Goal: Task Accomplishment & Management: Use online tool/utility

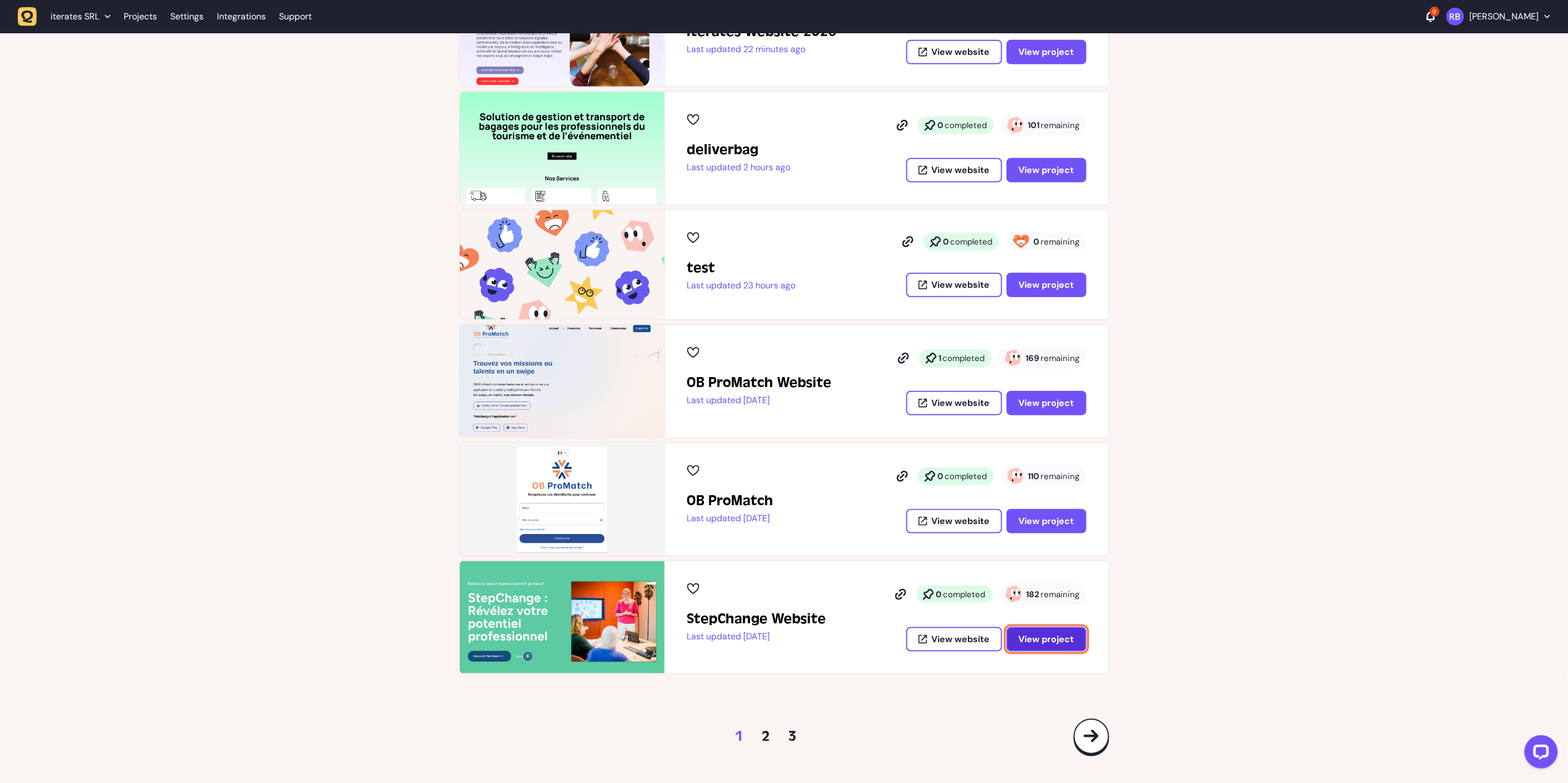
click at [1044, 635] on span "View project" at bounding box center [1046, 639] width 56 height 9
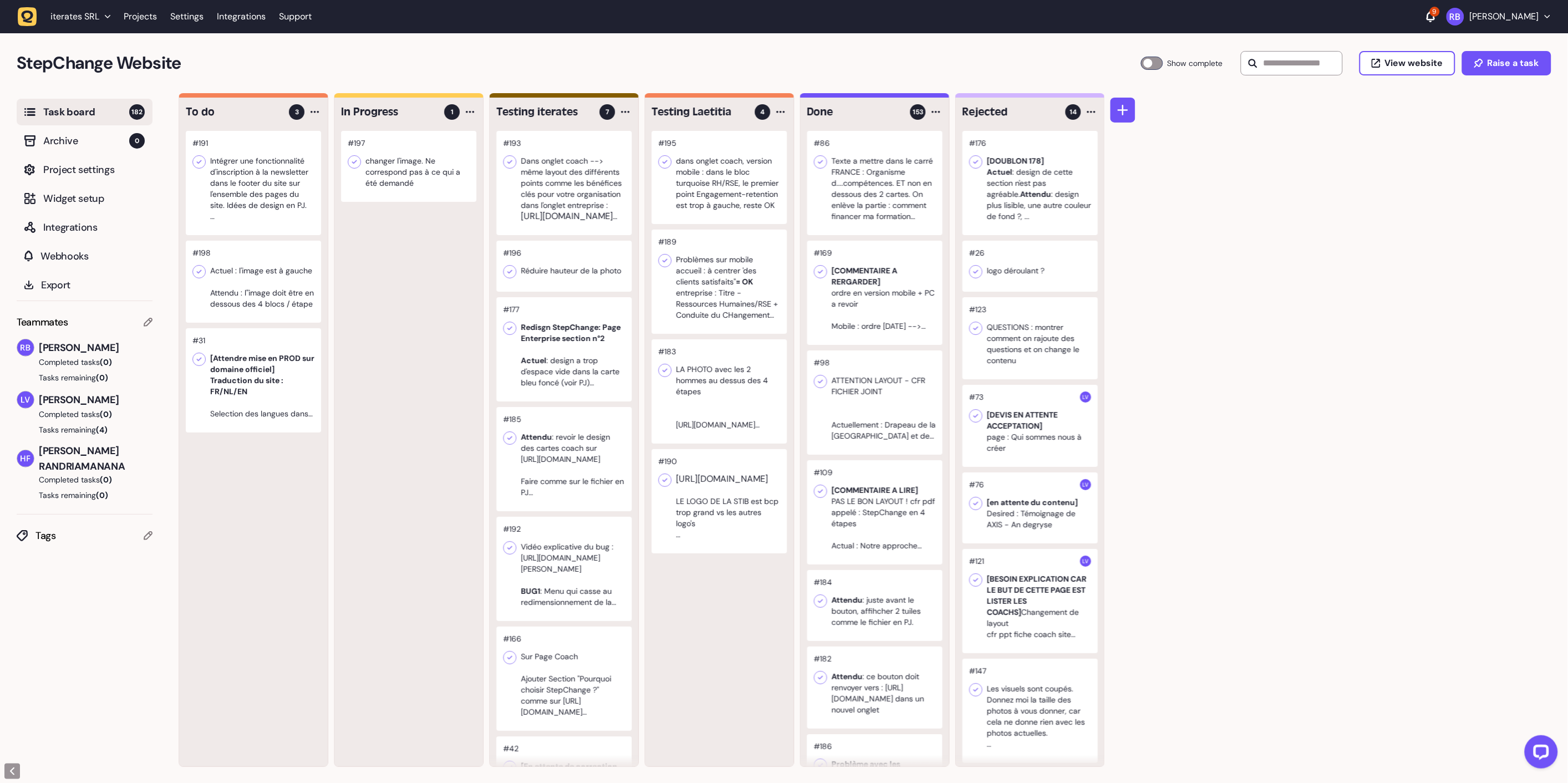
click at [388, 168] on div at bounding box center [408, 167] width 135 height 71
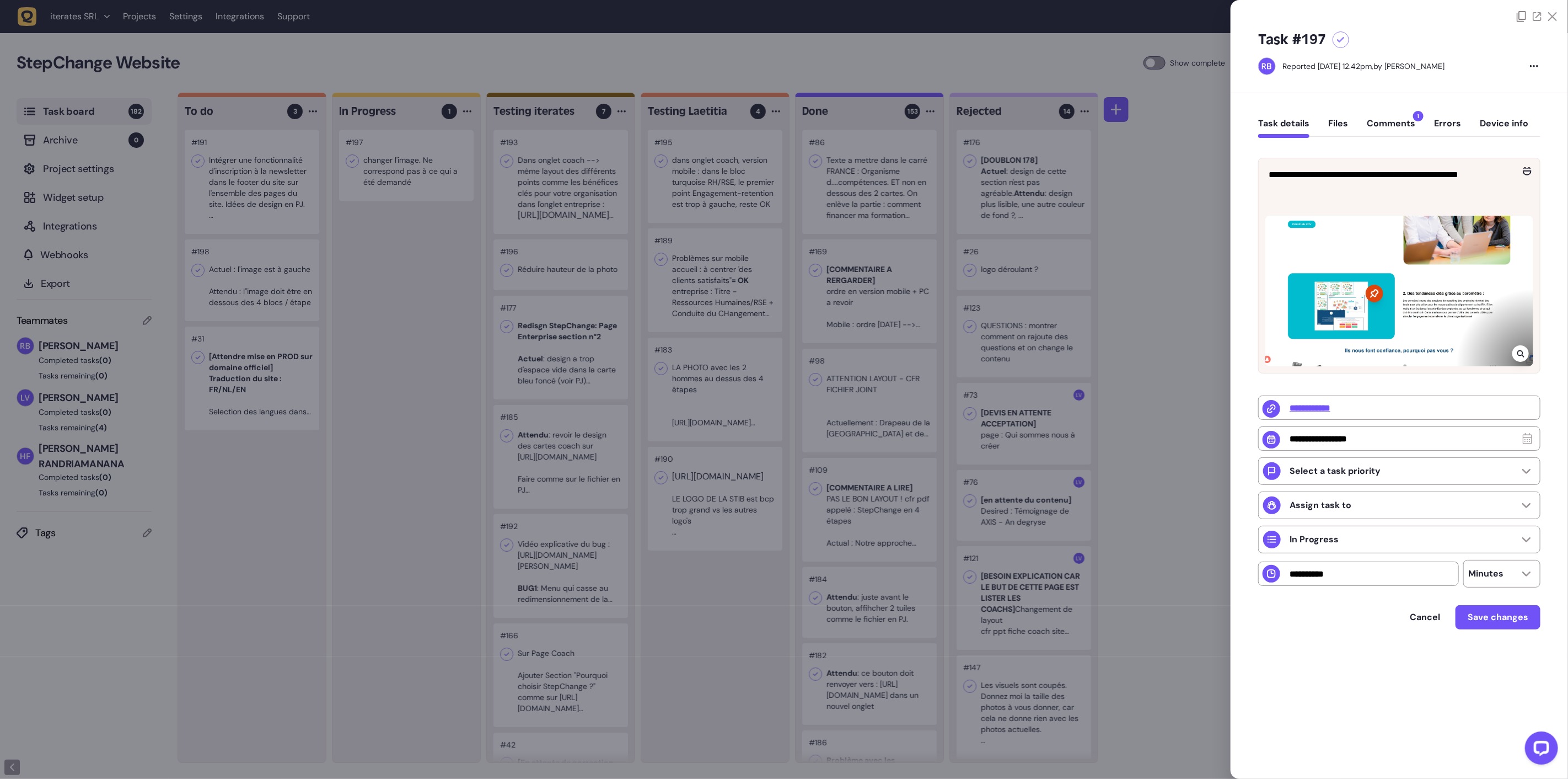
click at [1410, 114] on div "Task details Files Comments 1 Errors Device info" at bounding box center [1399, 125] width 282 height 32
click at [1404, 121] on button "Comments 1" at bounding box center [1391, 128] width 49 height 20
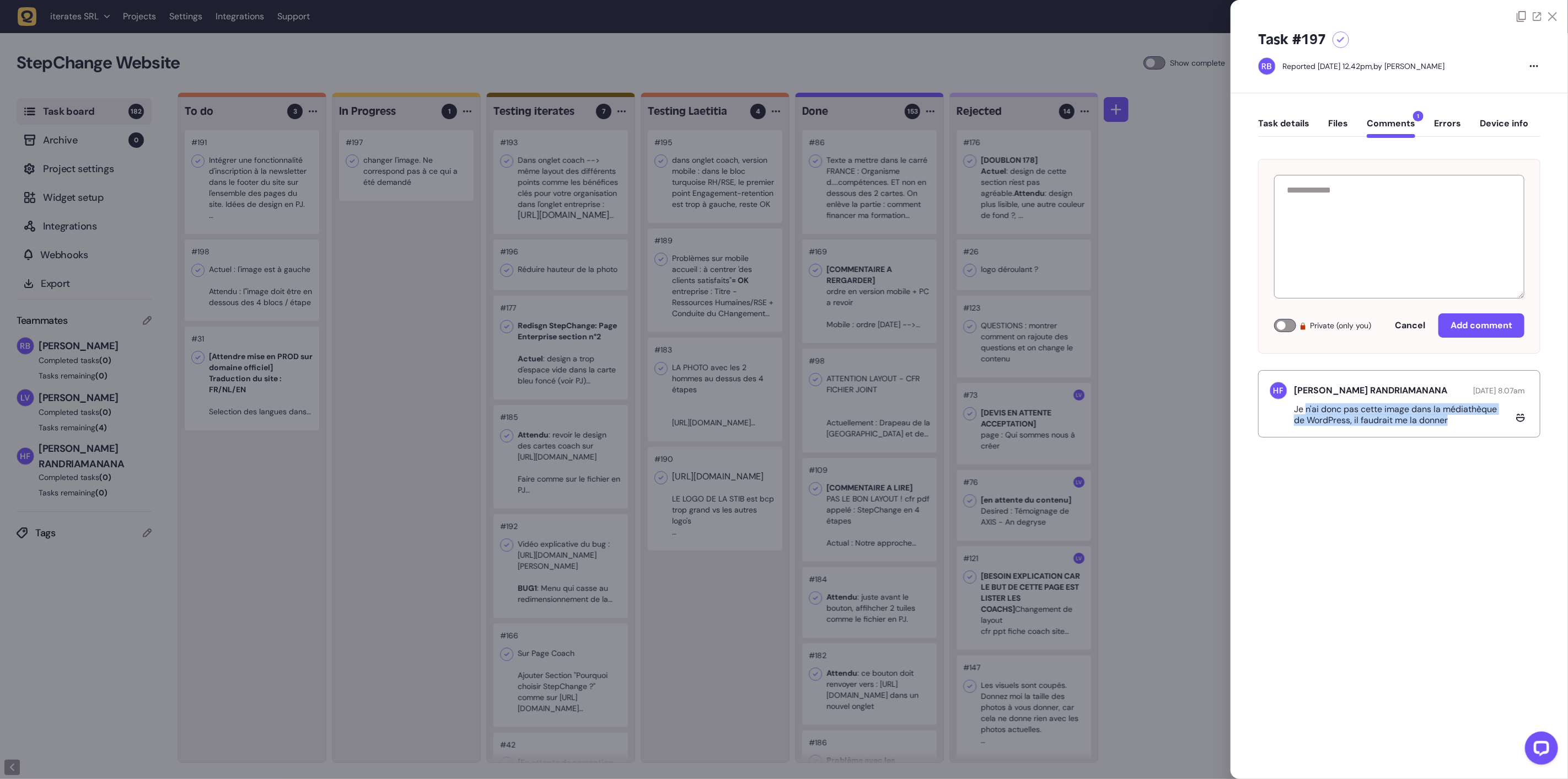
drag, startPoint x: 1305, startPoint y: 418, endPoint x: 1508, endPoint y: 428, distance: 203.2
click at [1508, 426] on p "Je n'ai donc pas cette image dans la médiathèque de WordPress, il faudrait me l…" at bounding box center [1403, 415] width 219 height 22
click at [1430, 426] on p "Je n'ai donc pas cette image dans la médiathèque de WordPress, il faudrait me l…" at bounding box center [1403, 415] width 219 height 22
click at [405, 208] on div at bounding box center [784, 389] width 1568 height 779
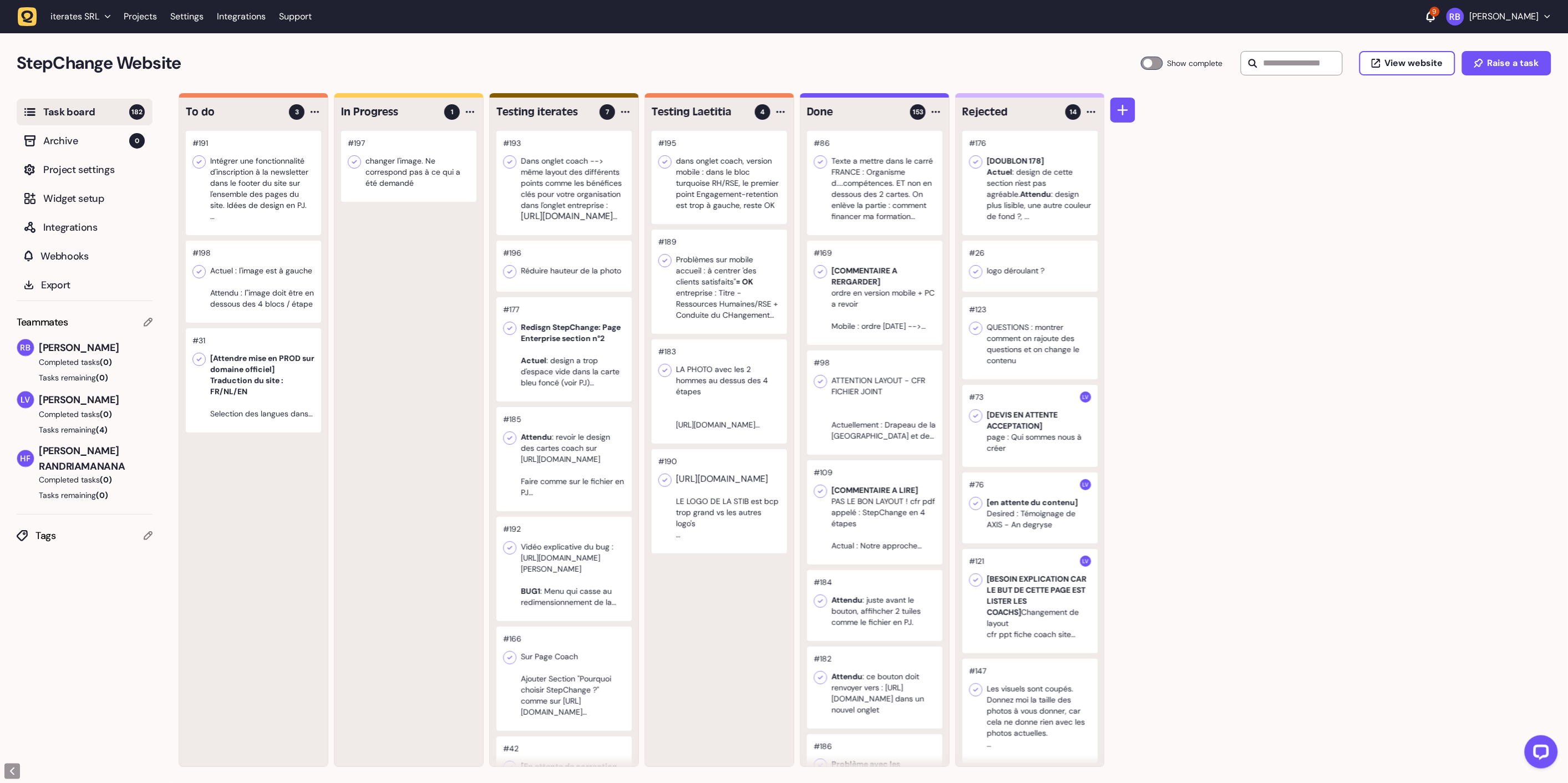
click at [268, 184] on div at bounding box center [253, 183] width 135 height 104
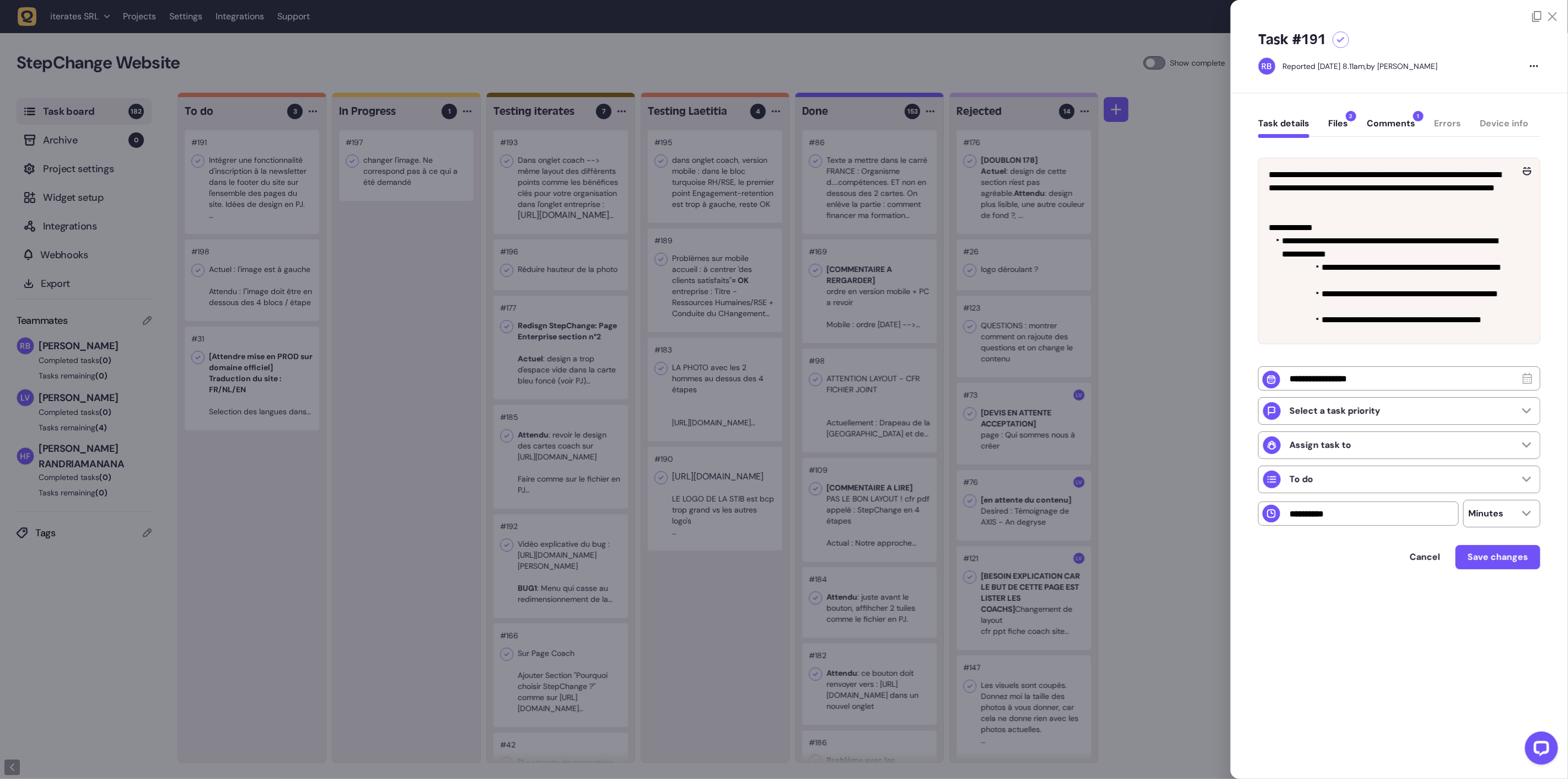
click at [441, 242] on div at bounding box center [784, 389] width 1568 height 779
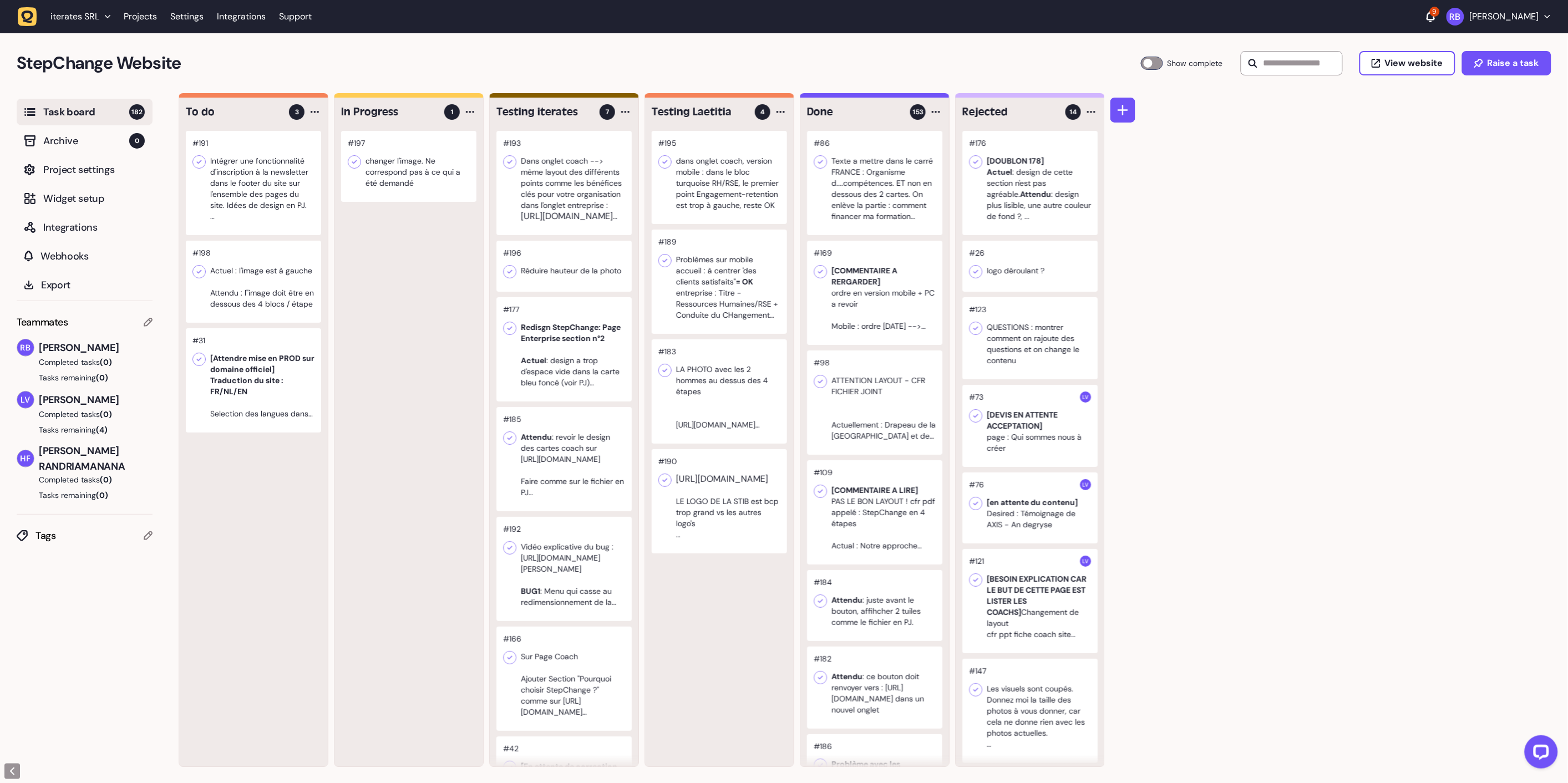
click at [430, 172] on div at bounding box center [408, 167] width 135 height 71
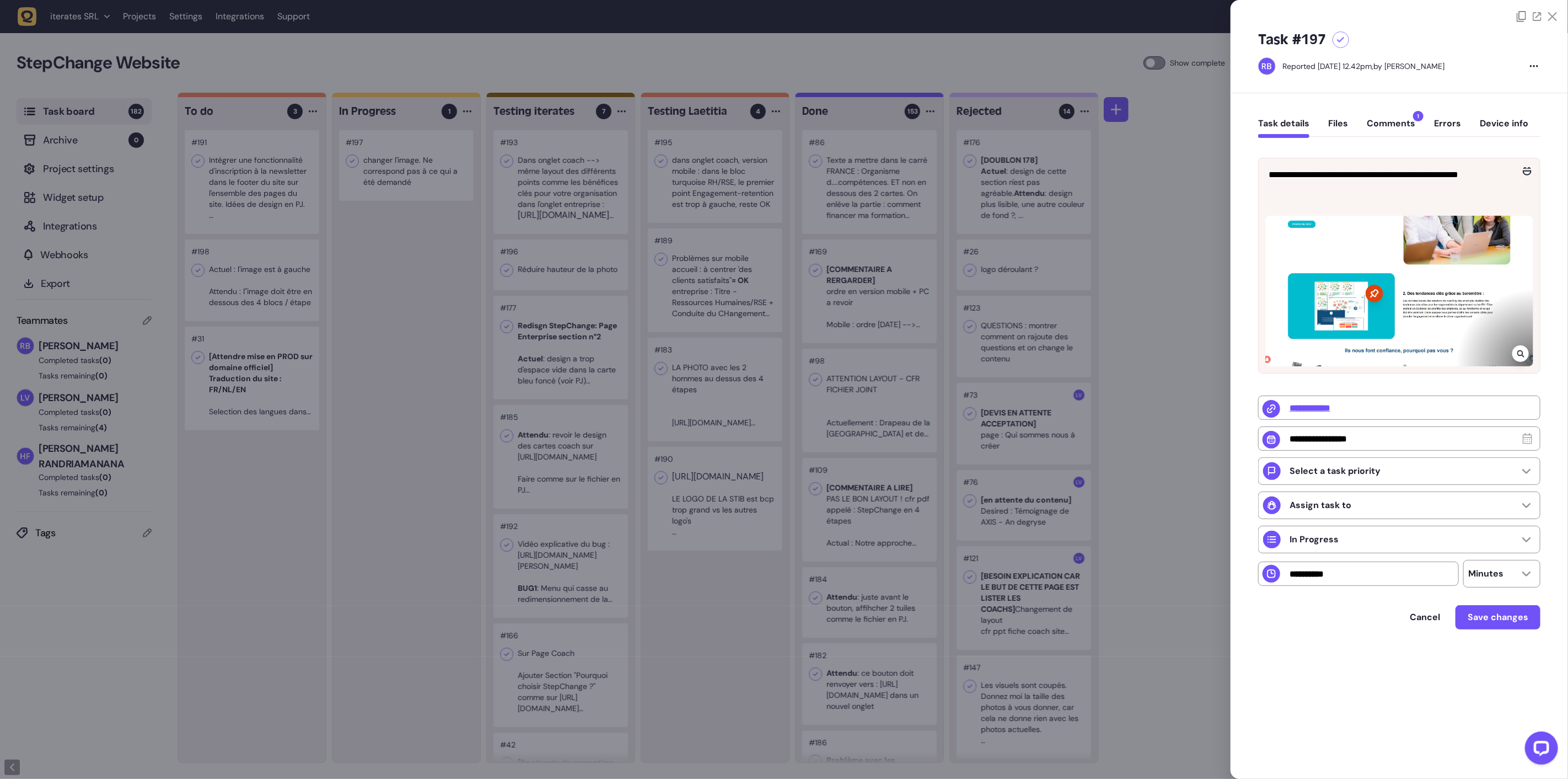
click at [1376, 291] on icon at bounding box center [1374, 293] width 18 height 18
click at [1362, 278] on div at bounding box center [1399, 291] width 268 height 150
click at [1370, 301] on div at bounding box center [1374, 293] width 18 height 18
click at [1494, 122] on button "Device info" at bounding box center [1504, 128] width 49 height 20
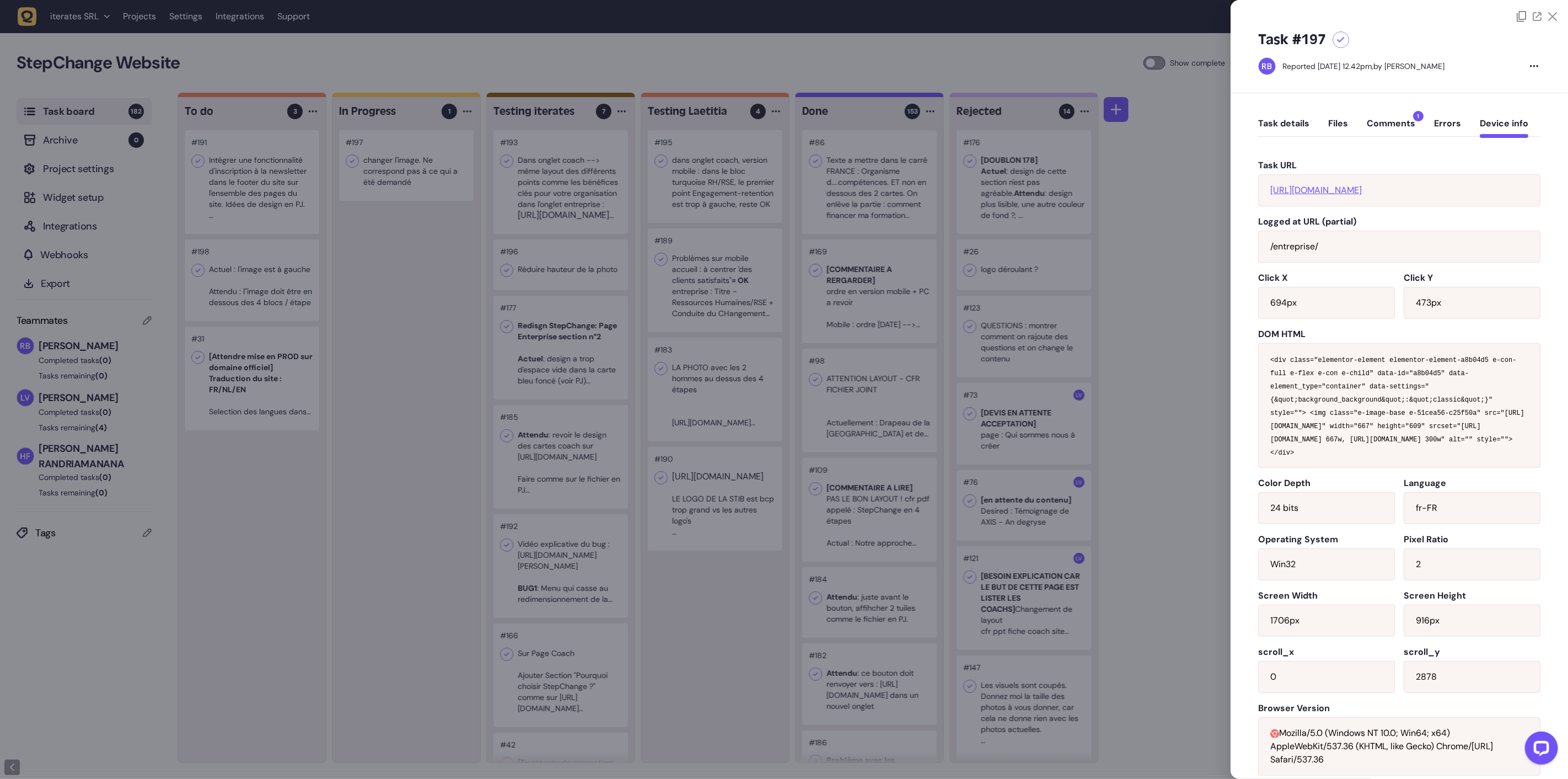
drag, startPoint x: 1494, startPoint y: 199, endPoint x: 1294, endPoint y: 191, distance: 200.2
click at [1294, 191] on div "[URL][DOMAIN_NAME]" at bounding box center [1399, 190] width 282 height 32
click at [1368, 206] on div "[URL][DOMAIN_NAME]" at bounding box center [1399, 190] width 282 height 32
click at [1362, 196] on link "[URL][DOMAIN_NAME]" at bounding box center [1316, 190] width 91 height 12
click at [1399, 124] on button "Comments 1" at bounding box center [1391, 128] width 49 height 20
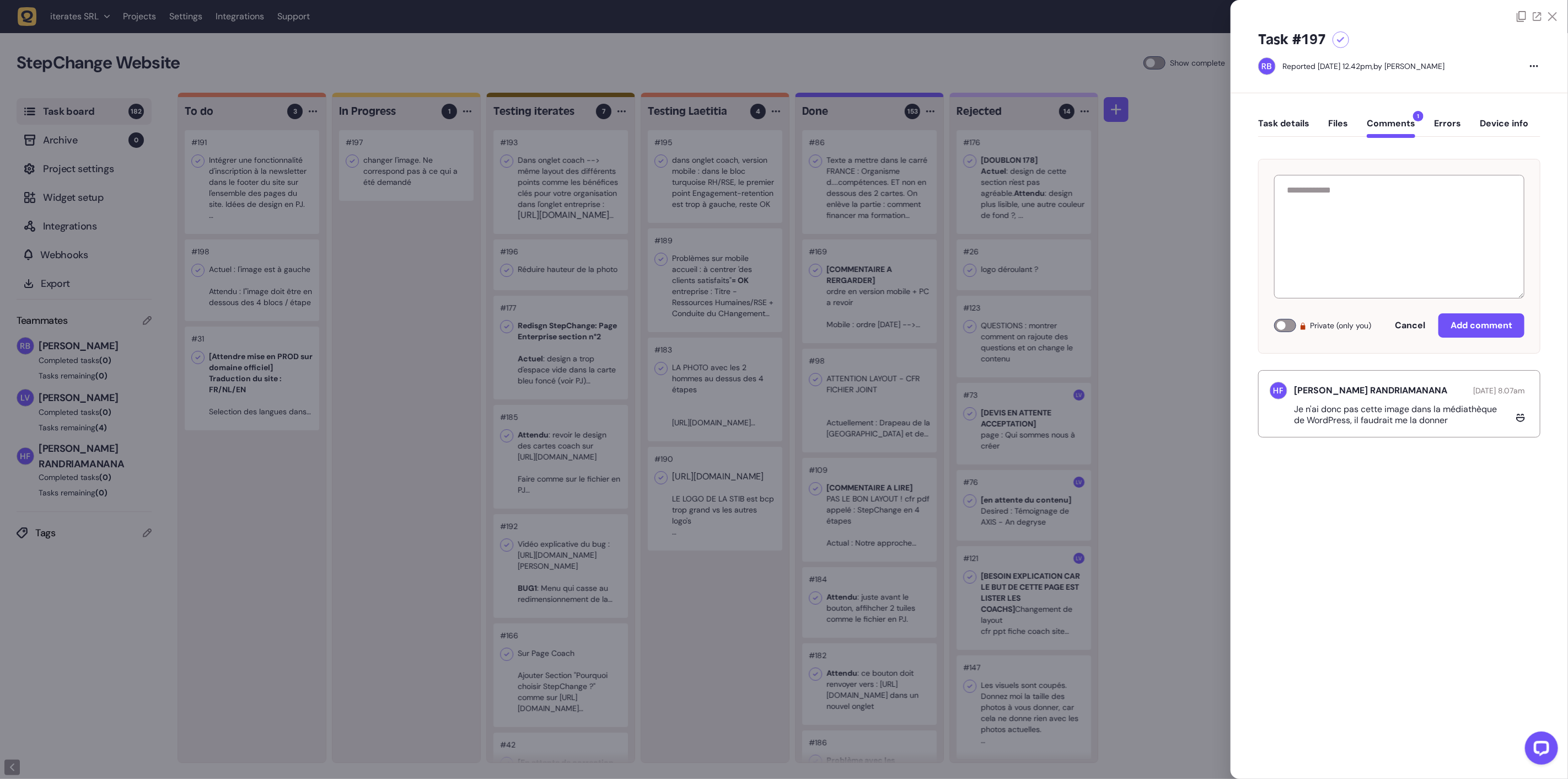
click at [1283, 132] on button "Task details" at bounding box center [1284, 128] width 51 height 20
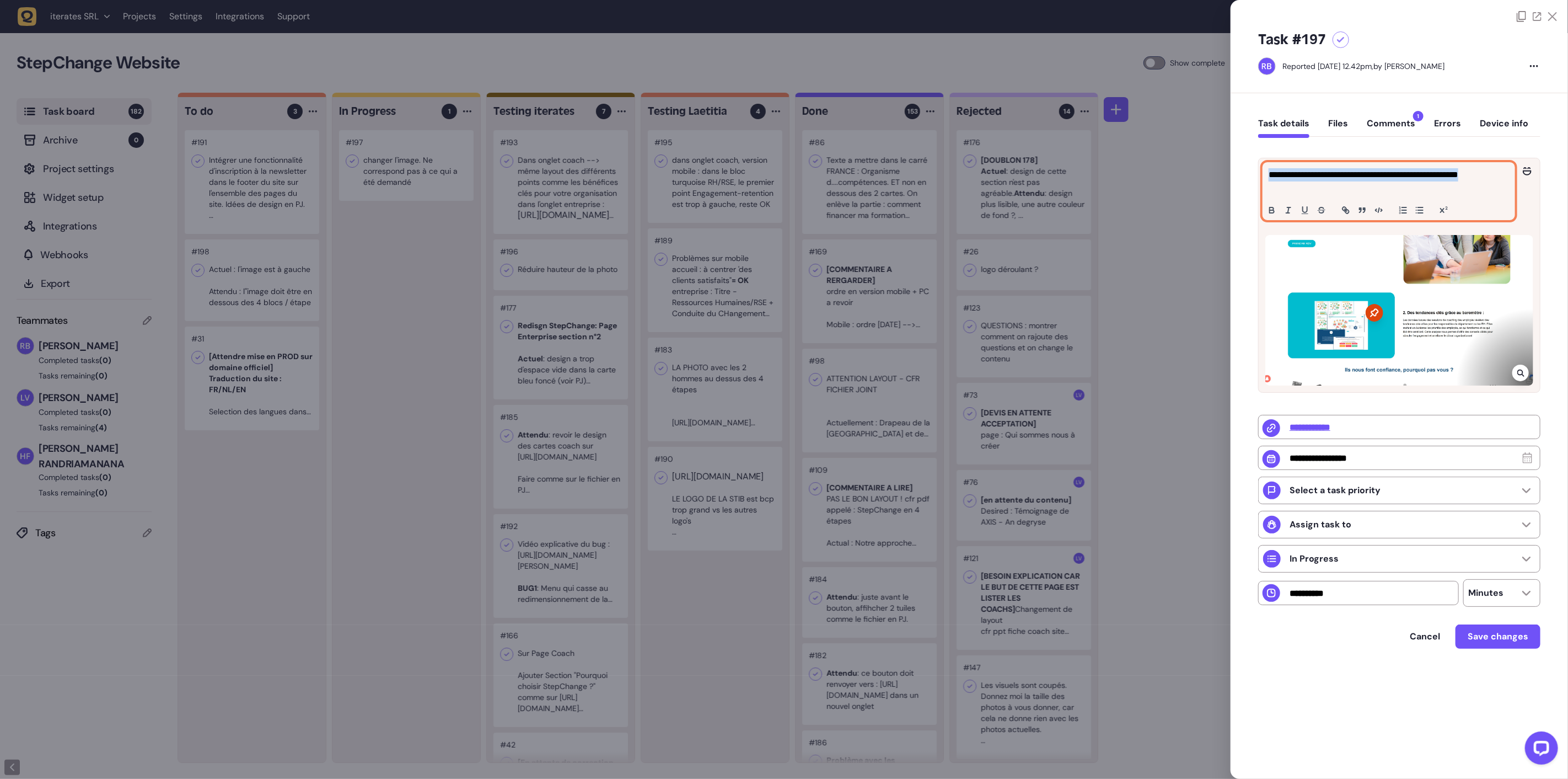
drag, startPoint x: 1337, startPoint y: 191, endPoint x: 1227, endPoint y: 178, distance: 110.8
click at [1227, 178] on div "Task board 182 Archive 0 Project settings Widget setup Integrations Webhooks Ex…" at bounding box center [784, 436] width 1568 height 687
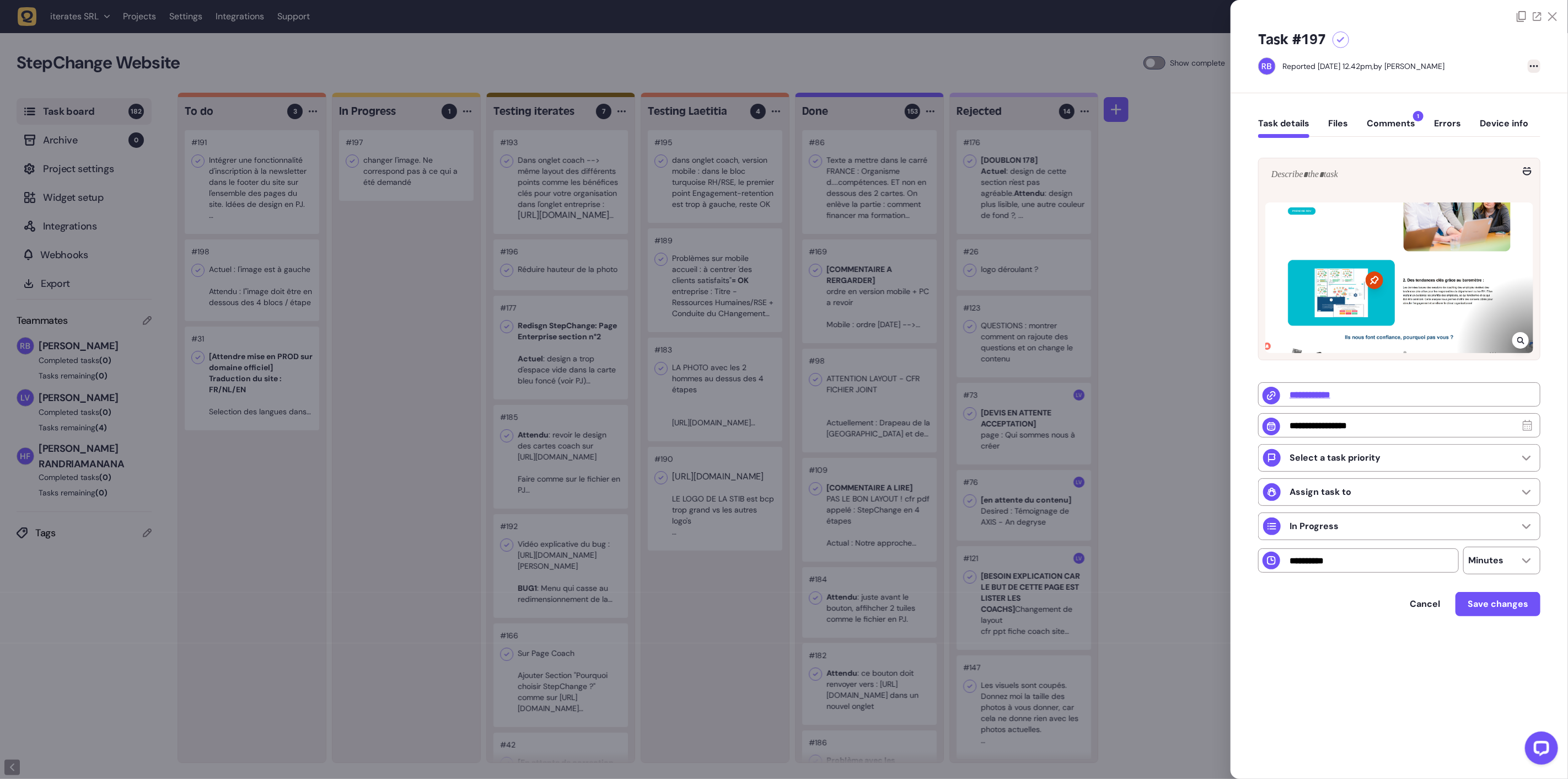
click at [1531, 65] on icon at bounding box center [1535, 66] width 9 height 2
click at [1513, 86] on div "Delete task" at bounding box center [1511, 89] width 41 height 11
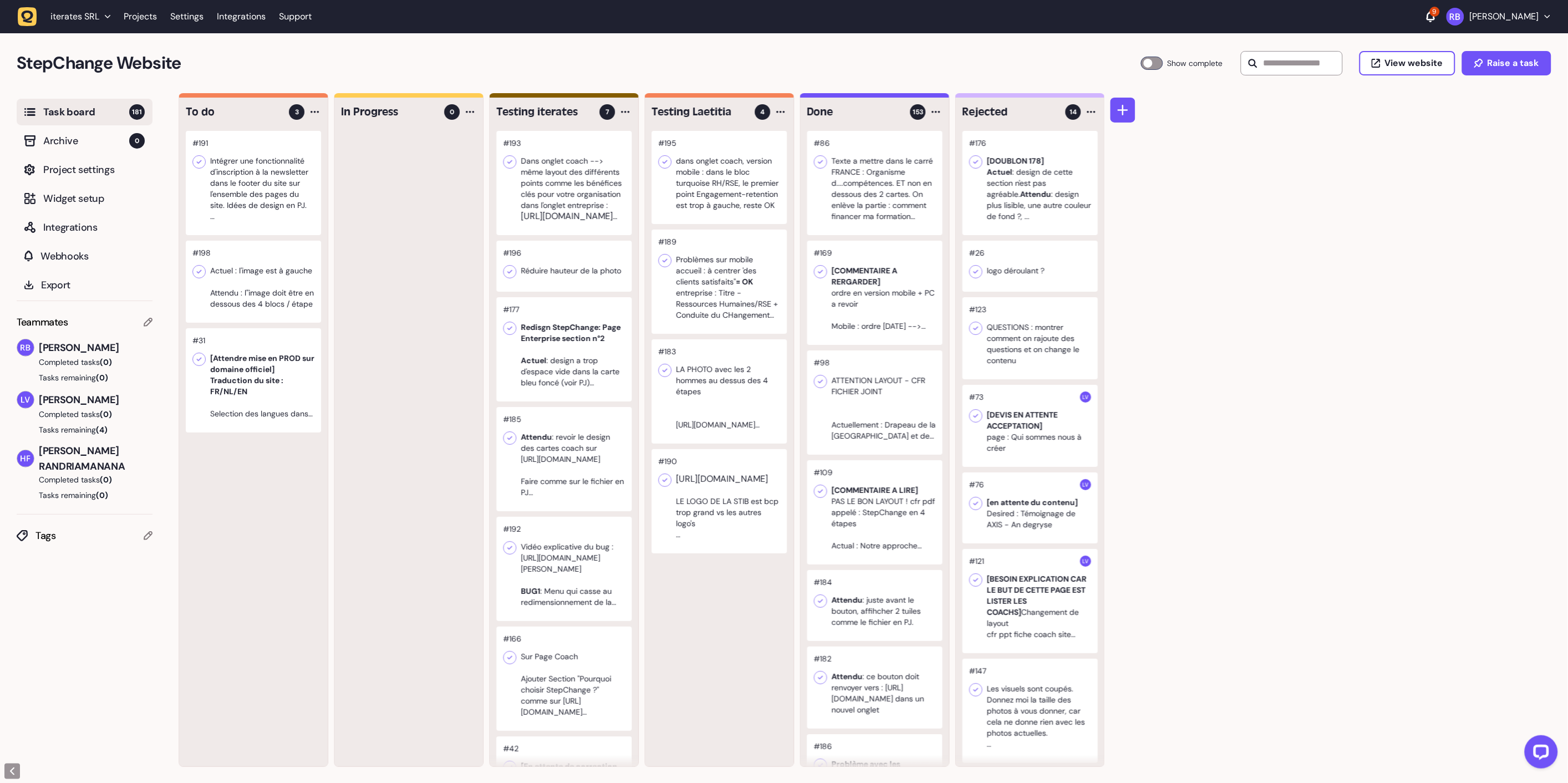
click at [263, 143] on div at bounding box center [253, 183] width 135 height 104
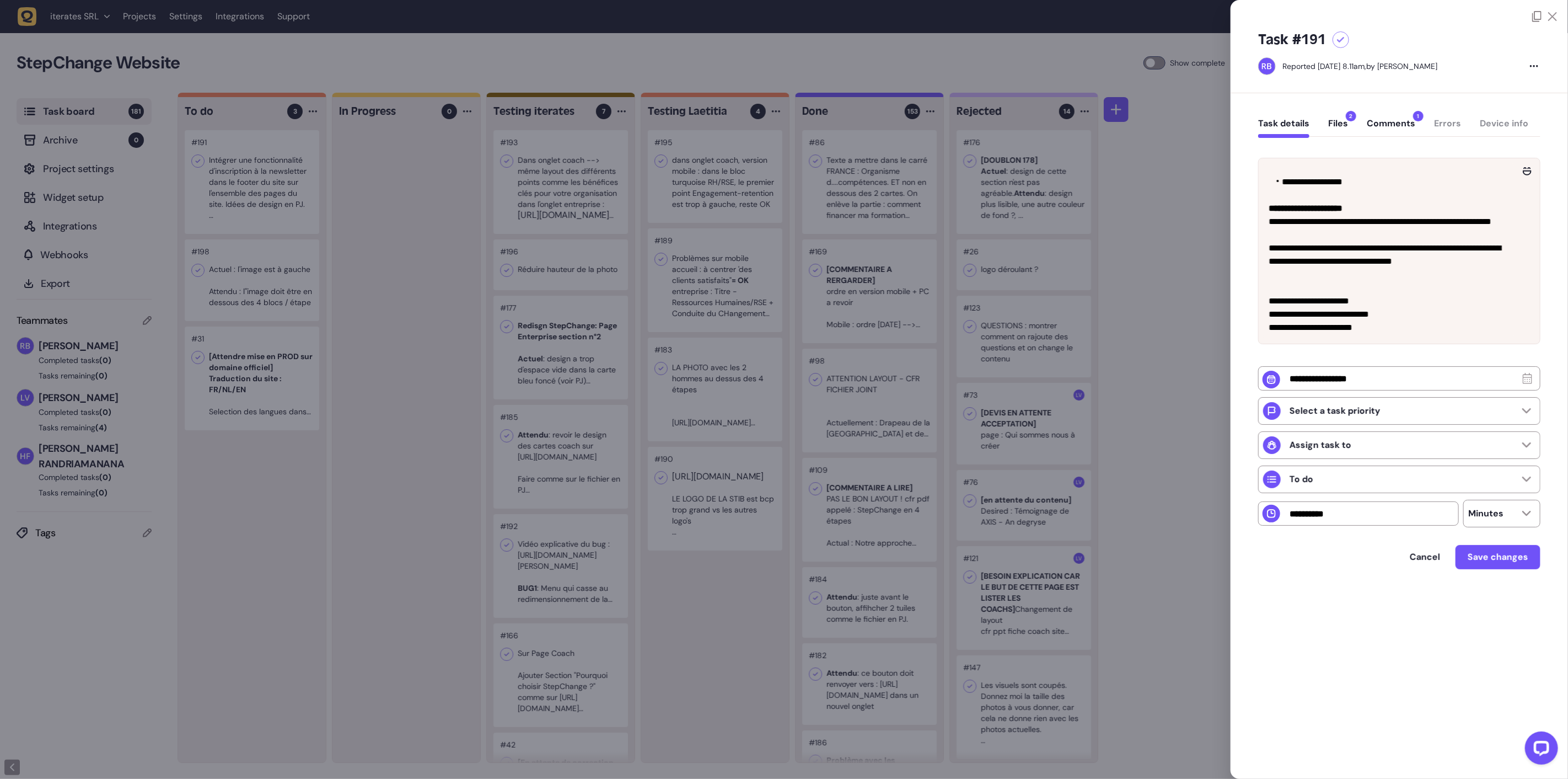
scroll to position [178, 0]
click at [268, 295] on div at bounding box center [784, 389] width 1568 height 779
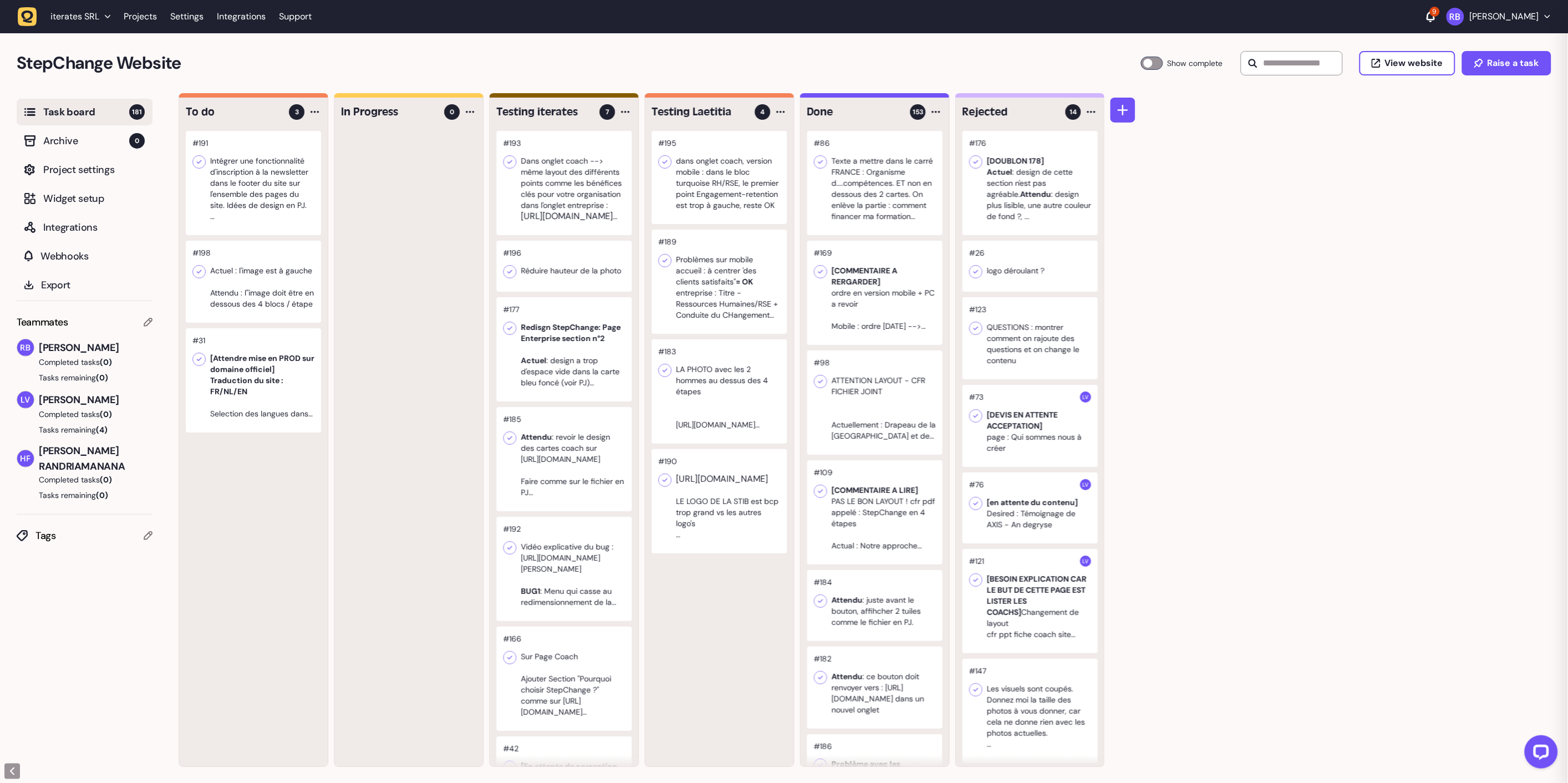
click at [280, 283] on div at bounding box center [253, 282] width 135 height 82
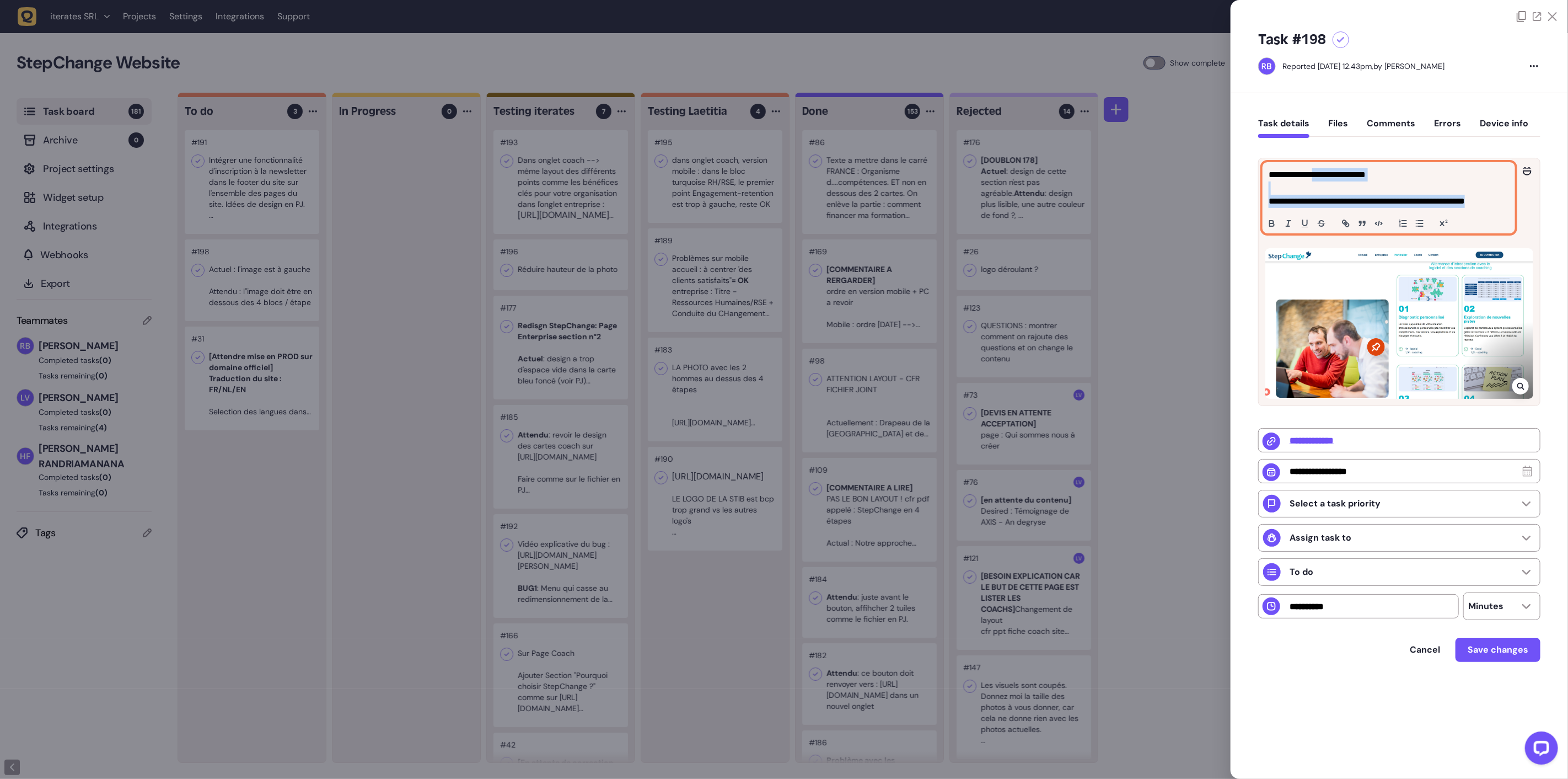
drag, startPoint x: 1329, startPoint y: 177, endPoint x: 1515, endPoint y: 202, distance: 187.7
click at [1515, 202] on div "**********" at bounding box center [1399, 198] width 281 height 79
click at [1286, 173] on p "**********" at bounding box center [1388, 175] width 240 height 13
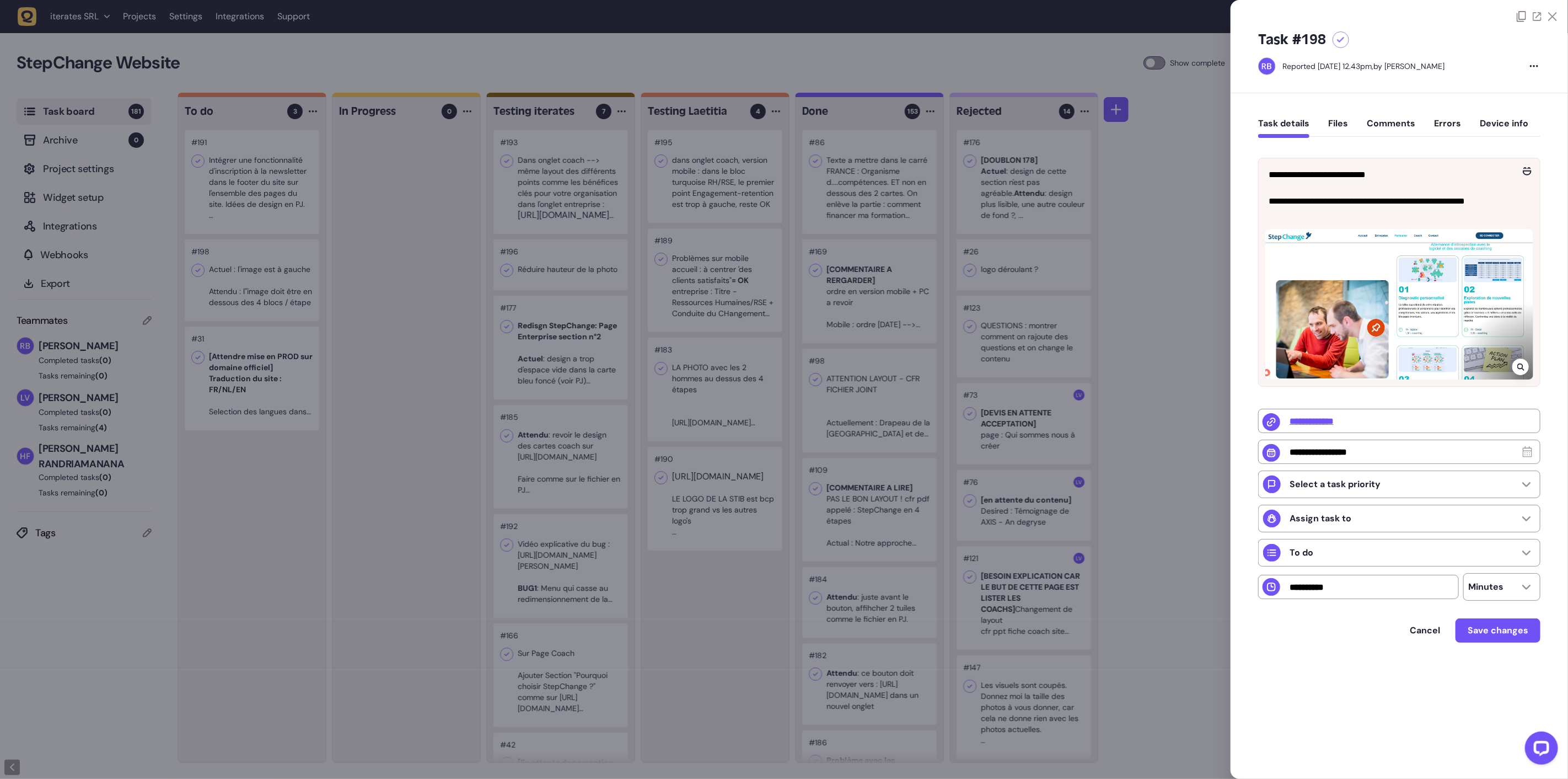
click at [1526, 9] on div at bounding box center [1399, 11] width 337 height 22
click at [1524, 15] on icon at bounding box center [1521, 16] width 9 height 11
click at [376, 462] on div at bounding box center [784, 389] width 1568 height 779
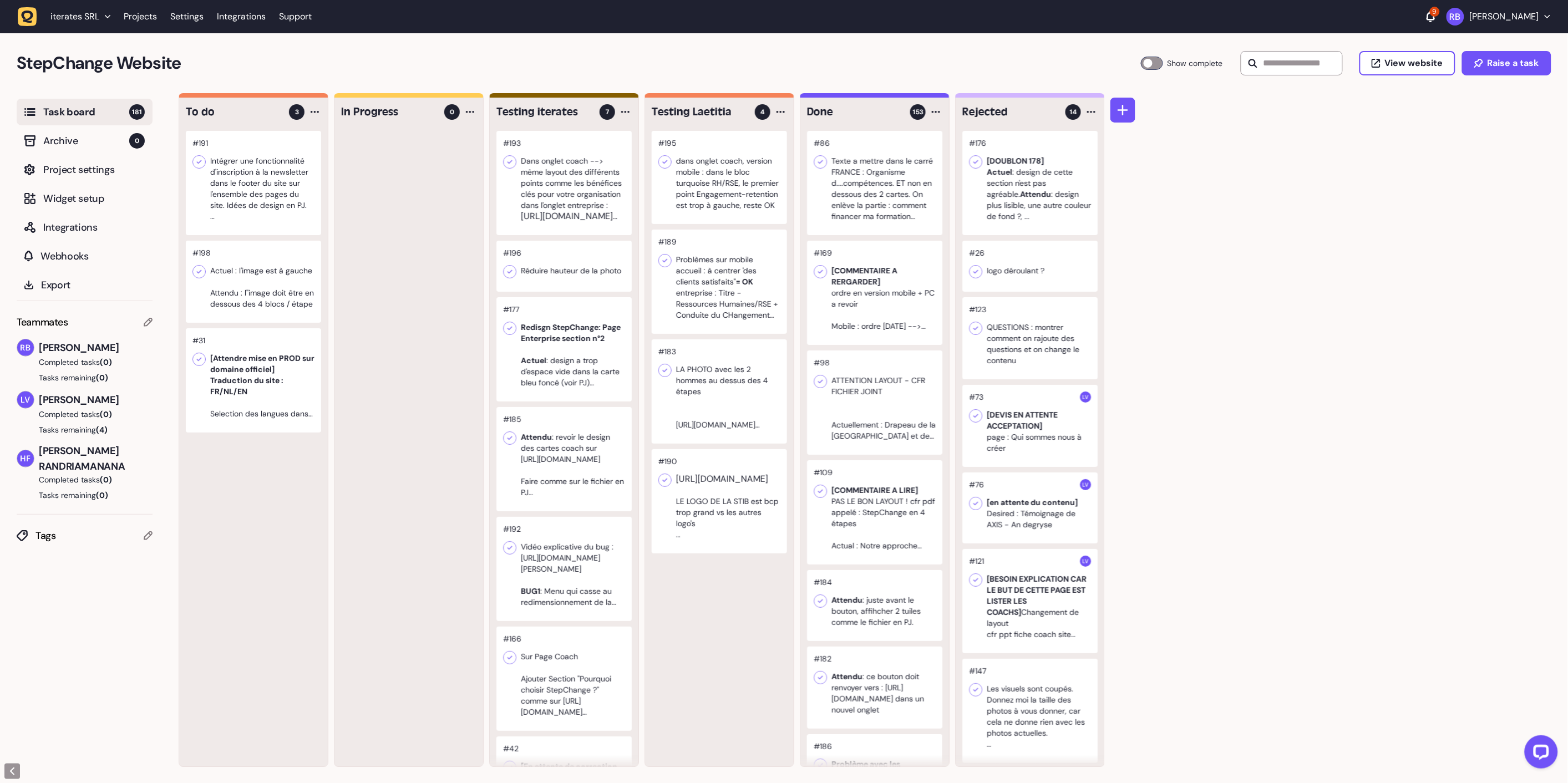
click at [254, 178] on div at bounding box center [253, 183] width 135 height 104
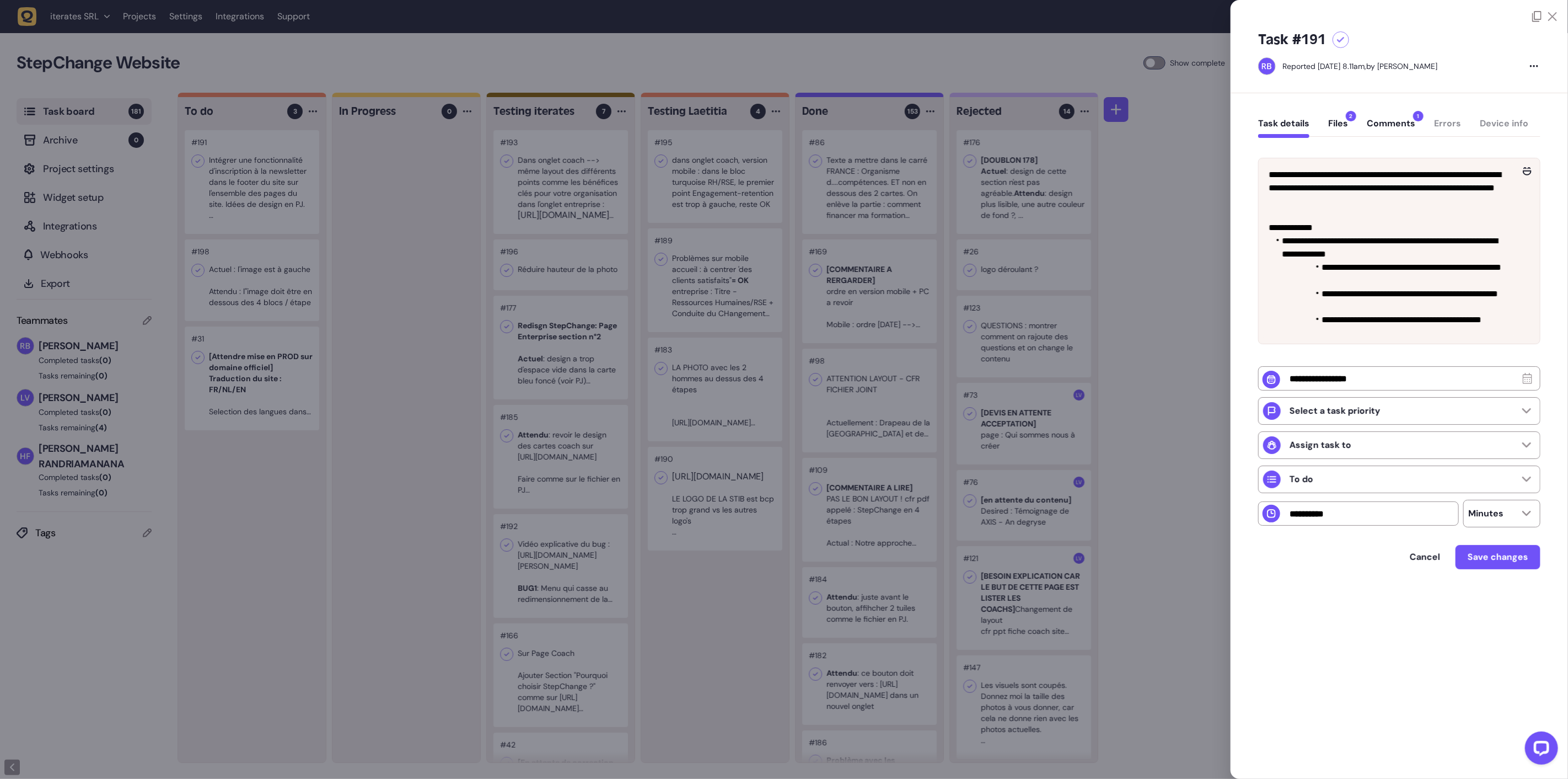
click at [1395, 130] on button "Comments 1" at bounding box center [1391, 128] width 49 height 20
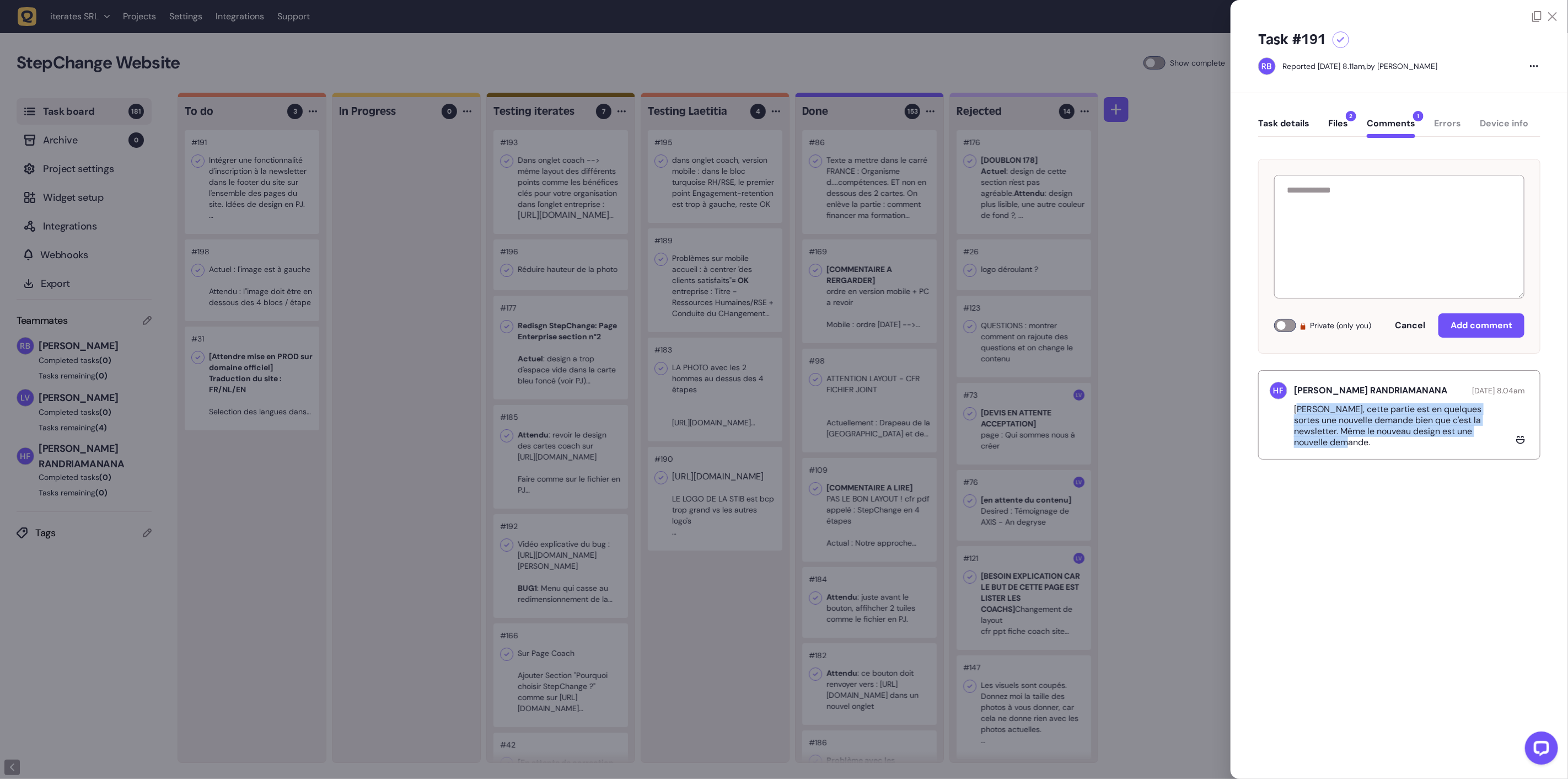
drag, startPoint x: 1300, startPoint y: 417, endPoint x: 1482, endPoint y: 448, distance: 184.6
click at [1482, 448] on p "[PERSON_NAME], cette partie est en quelques sortes une nouvelle demande bien qu…" at bounding box center [1403, 426] width 219 height 44
click at [1336, 123] on button "Files 2" at bounding box center [1338, 128] width 20 height 20
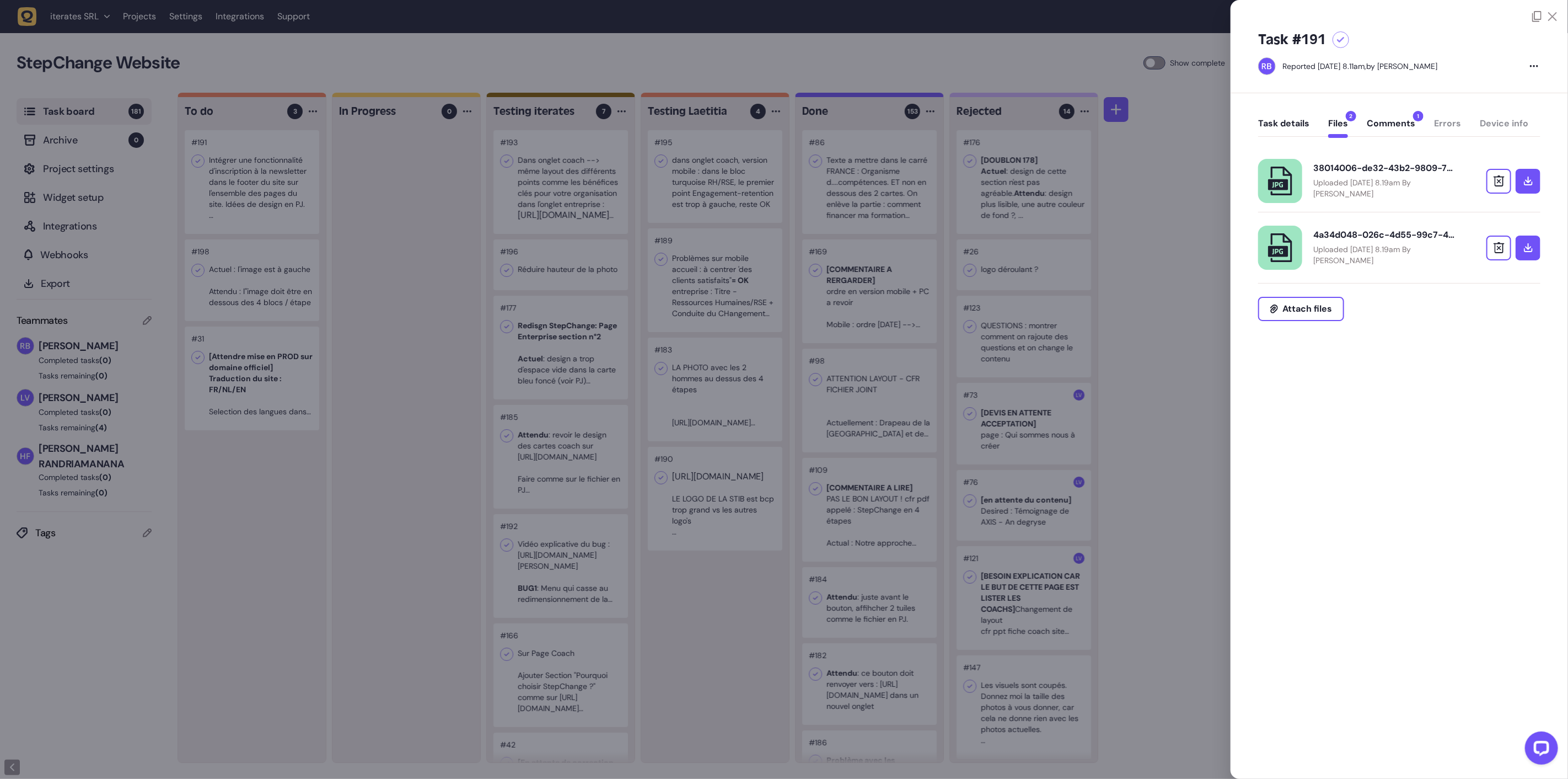
click at [1363, 178] on p "Uploaded [DATE] 8.19am By [PERSON_NAME]" at bounding box center [1385, 188] width 143 height 22
click at [1368, 228] on div "4a34d048-026c-4d55-99c7-4ba3ae13d6b5.jpeg Uploaded [DATE] 8.19am By [PERSON_NAM…" at bounding box center [1399, 247] width 282 height 44
click at [1421, 241] on link "4a34d048-026c-4d55-99c7-4ba3ae13d6b5.jpeg Uploaded [DATE] 8.19am By [PERSON_NAM…" at bounding box center [1385, 248] width 143 height 37
click at [1274, 130] on button "Task details" at bounding box center [1284, 128] width 51 height 20
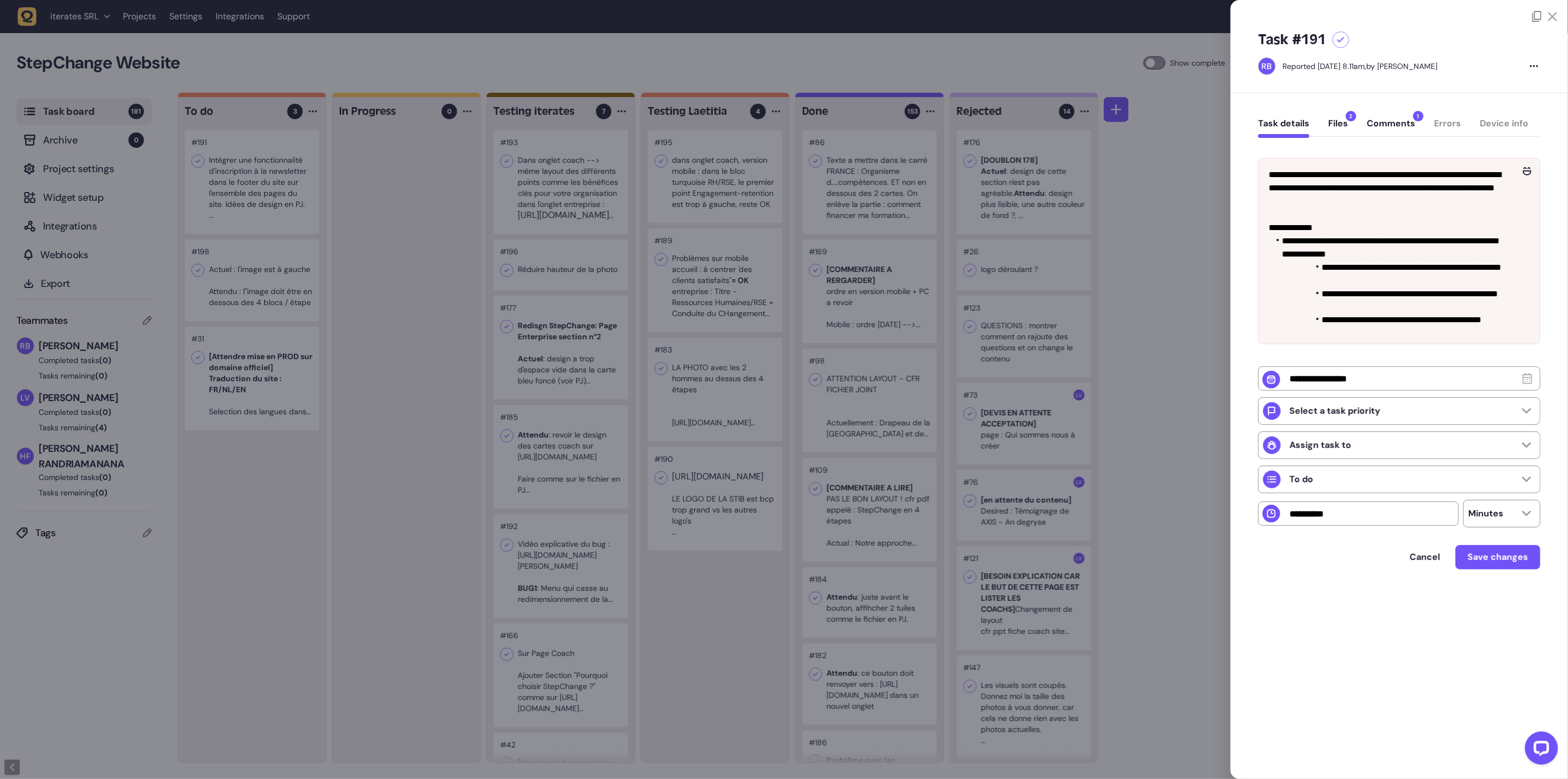
click at [1535, 15] on icon at bounding box center [1536, 16] width 9 height 11
click at [1342, 122] on button "Files 2" at bounding box center [1338, 128] width 20 height 20
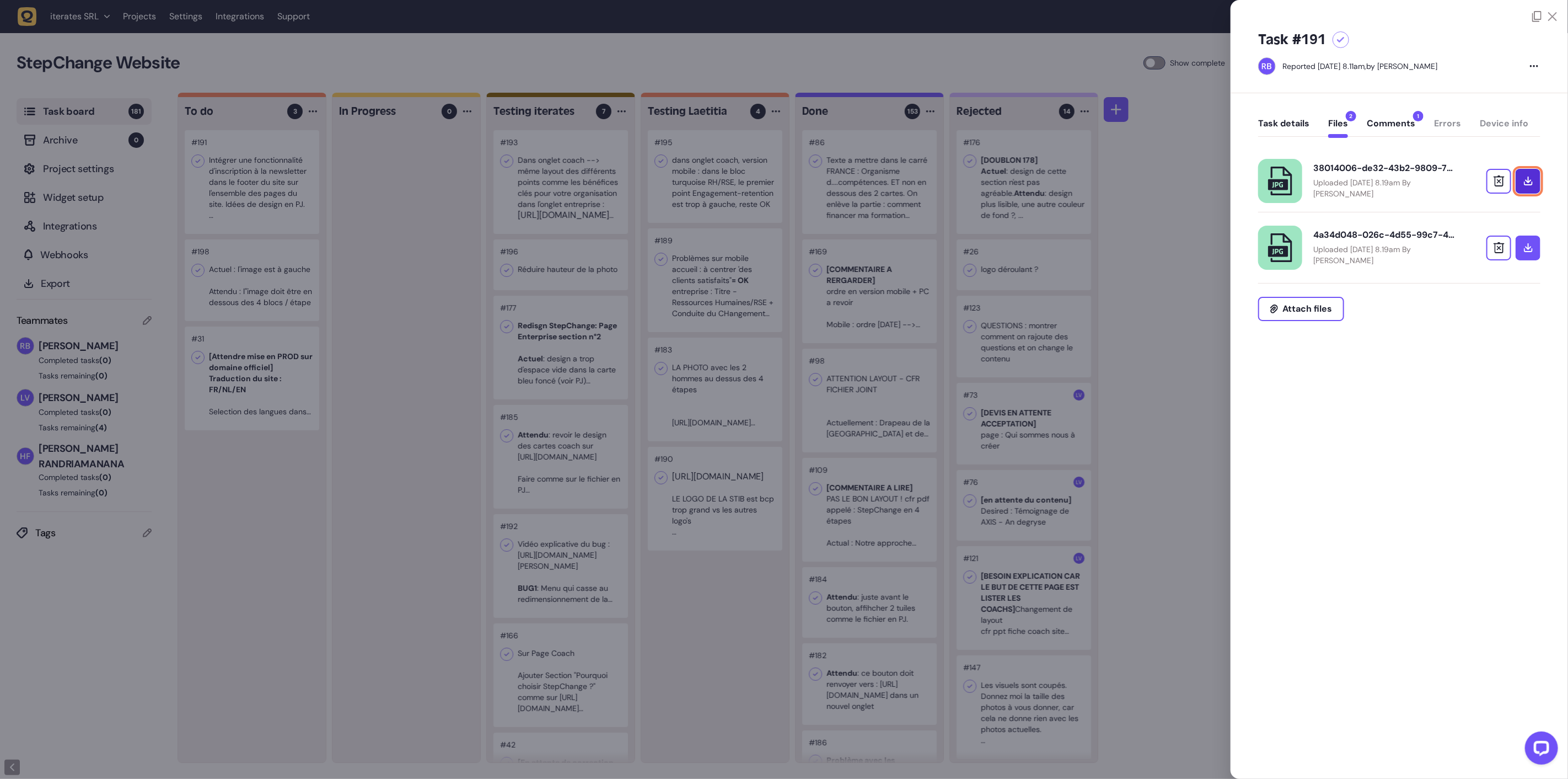
click at [1530, 175] on link at bounding box center [1528, 181] width 25 height 25
click at [1535, 250] on link at bounding box center [1528, 248] width 25 height 25
click at [1307, 125] on button "Task details" at bounding box center [1284, 128] width 51 height 20
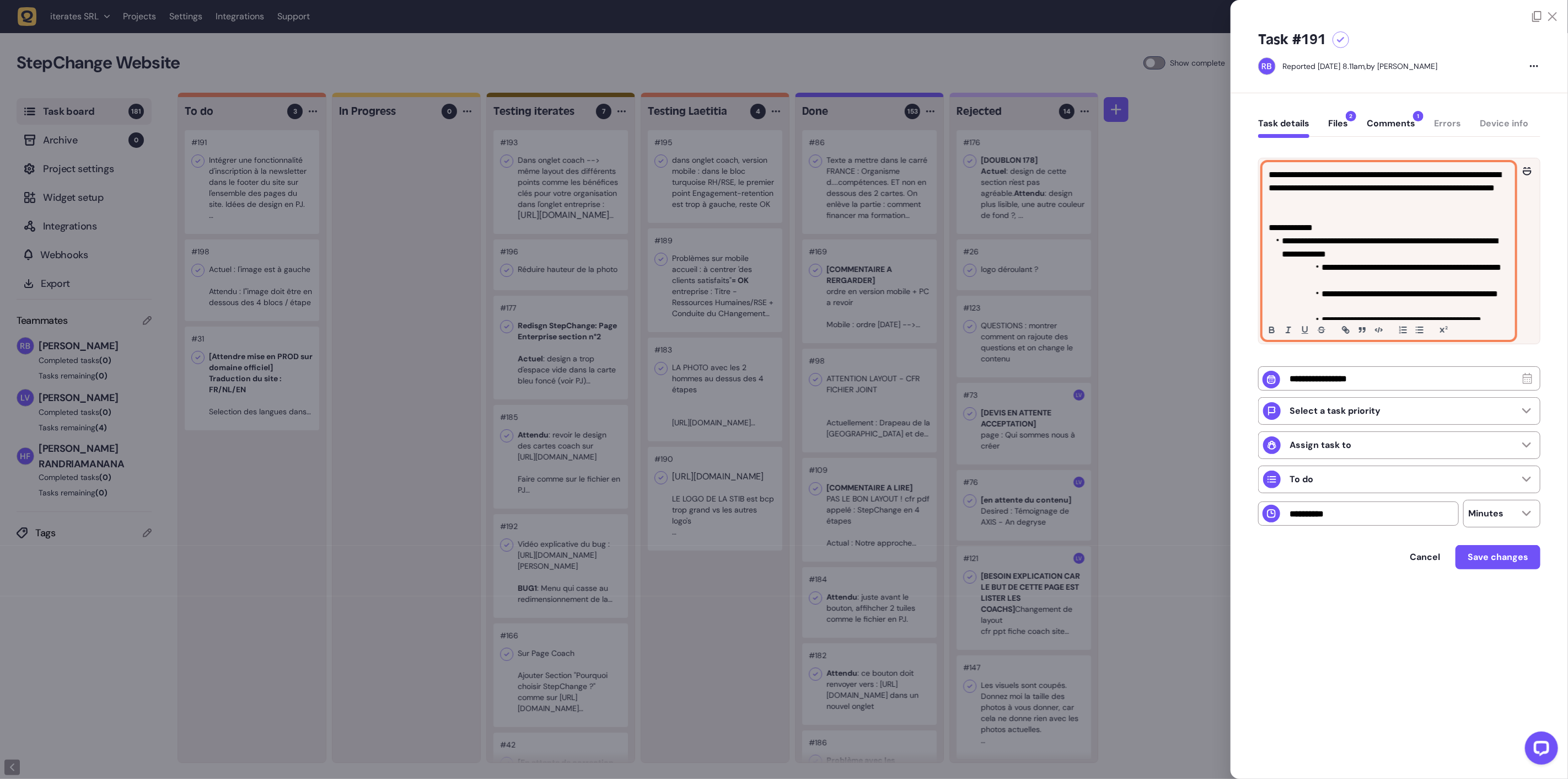
click at [1409, 303] on li "**********" at bounding box center [1394, 300] width 225 height 26
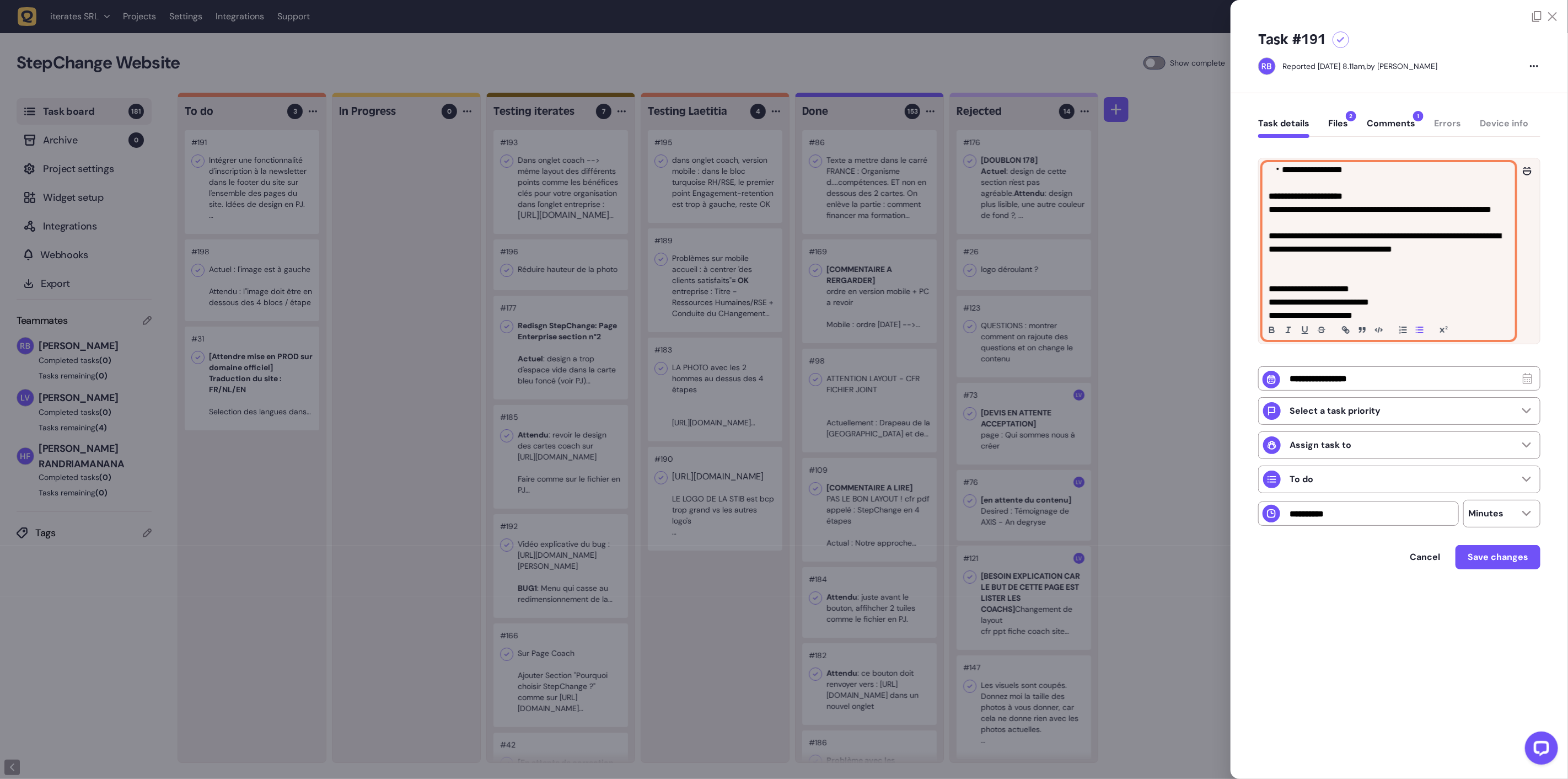
scroll to position [197, 0]
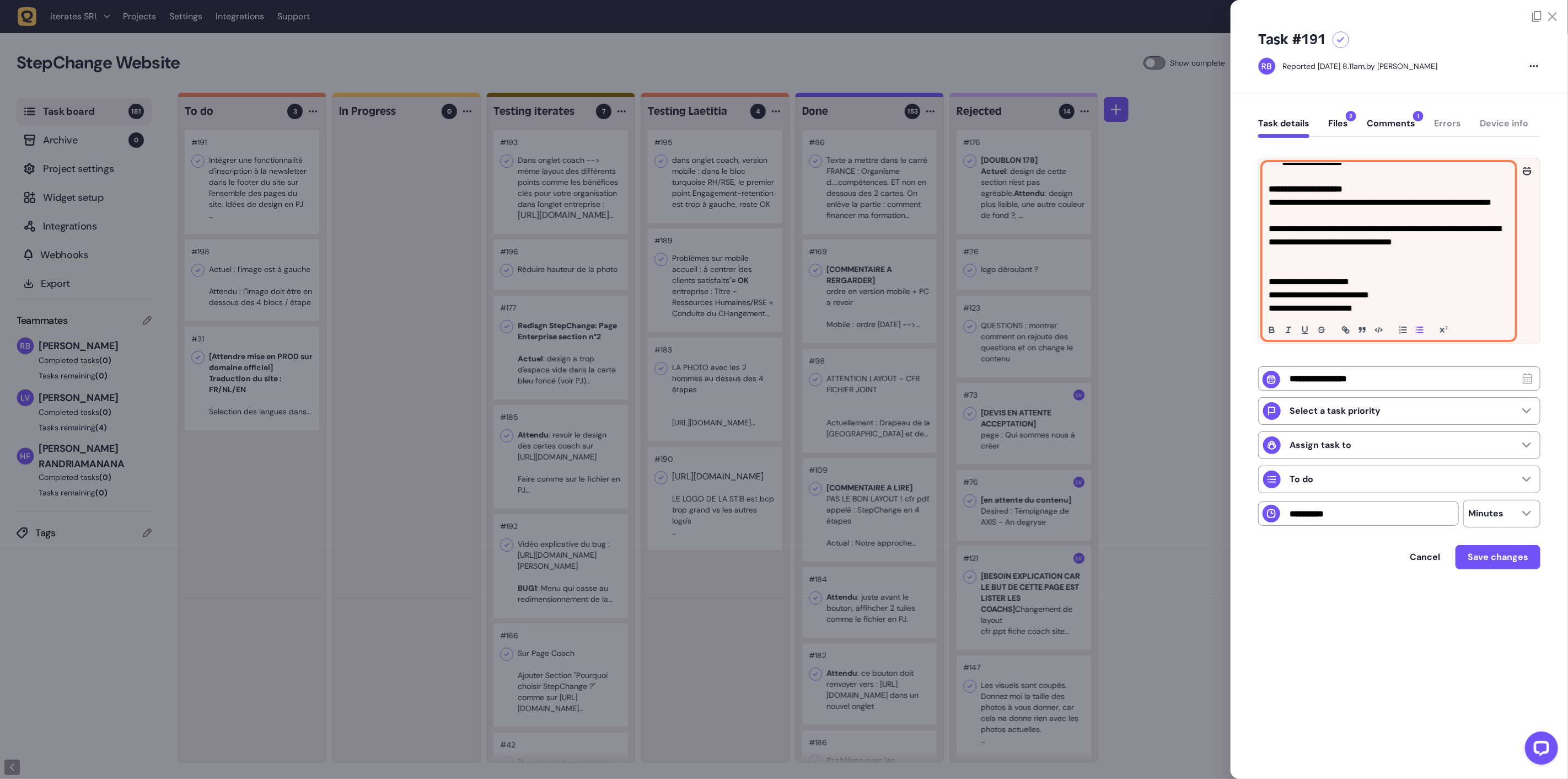
click at [1385, 309] on p "**********" at bounding box center [1387, 308] width 237 height 13
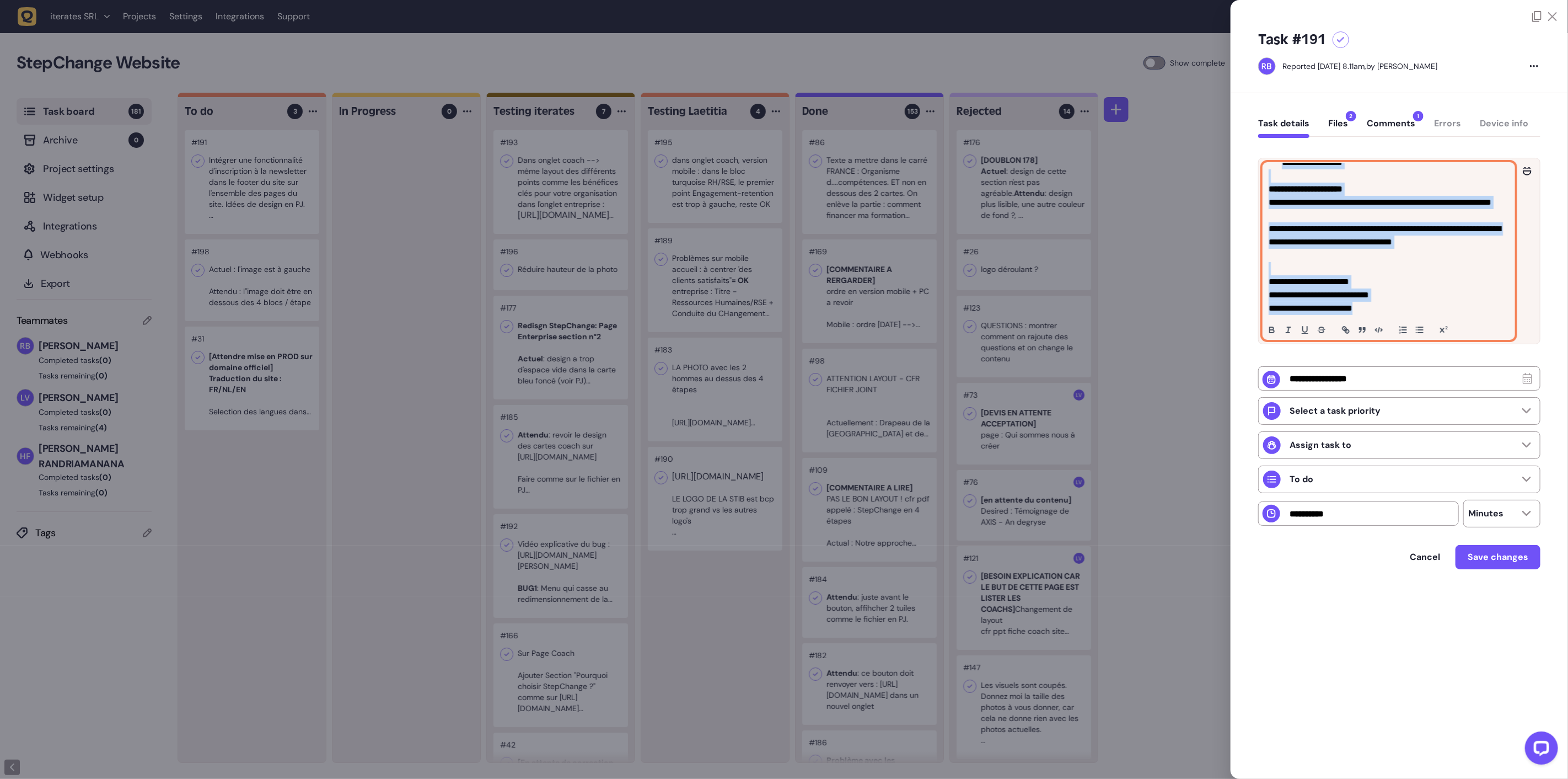
copy div "**********"
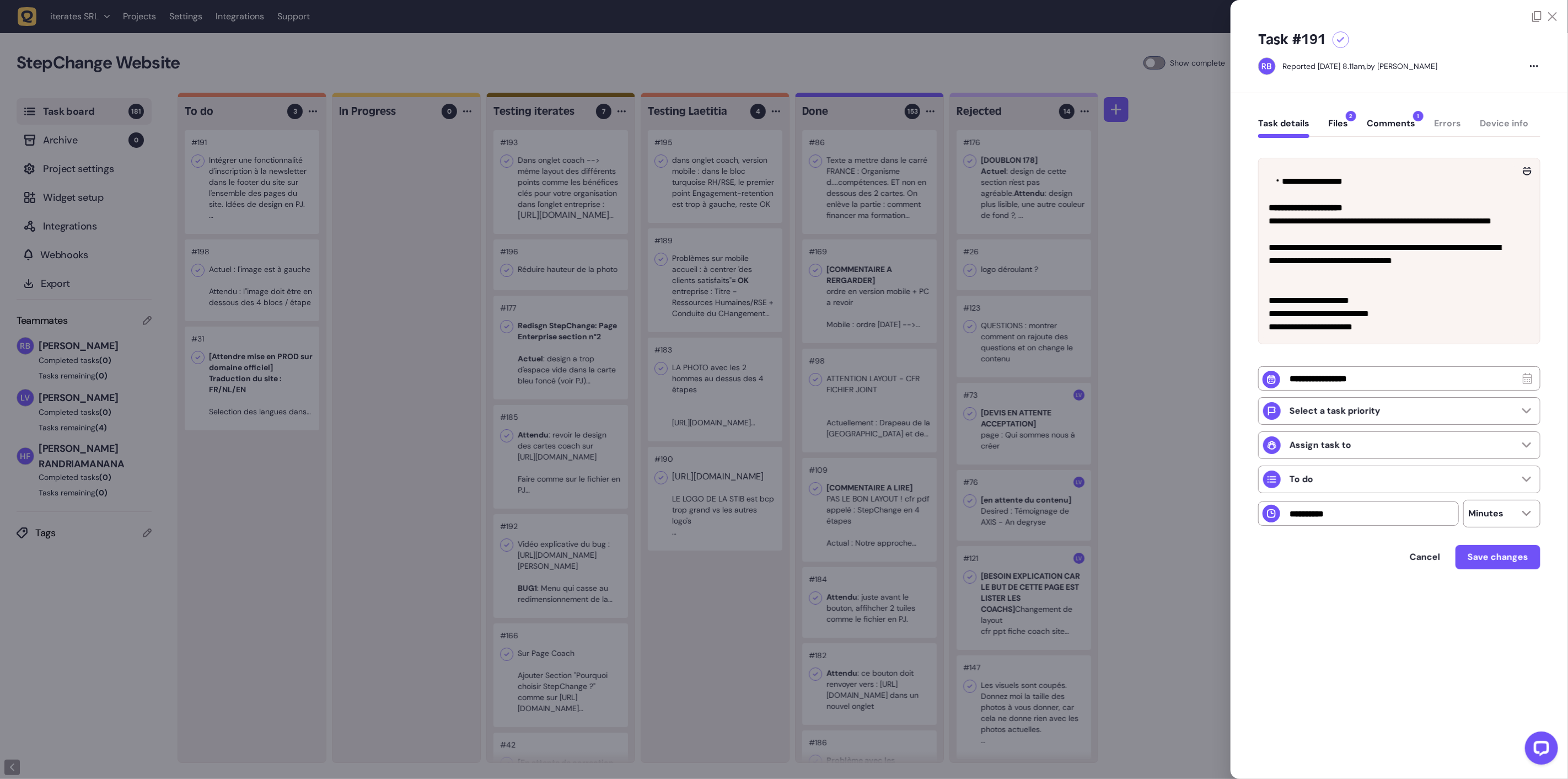
click at [415, 228] on div at bounding box center [784, 389] width 1568 height 779
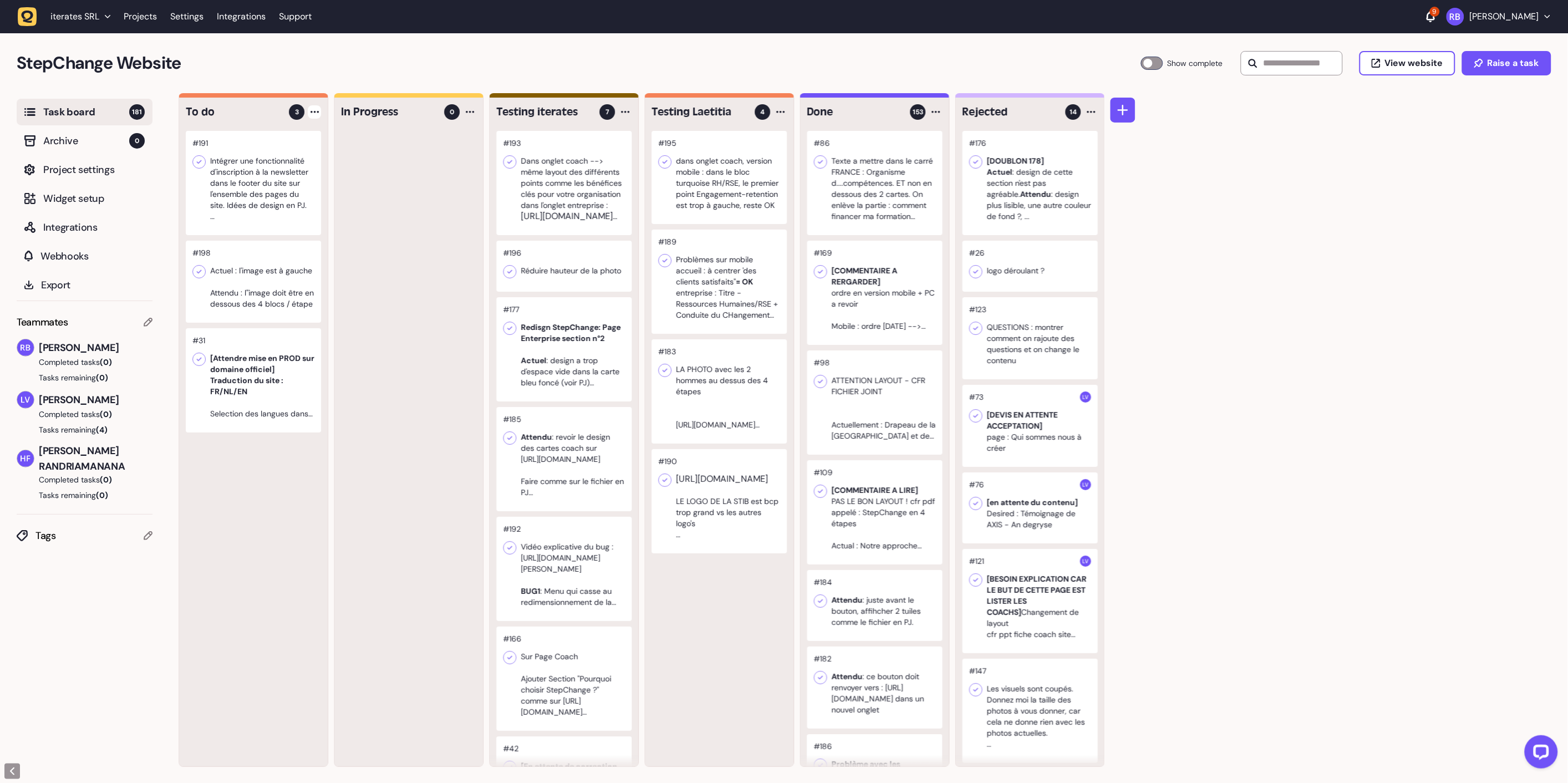
click at [310, 109] on div at bounding box center [315, 112] width 13 height 13
click at [278, 140] on li "Add Task" at bounding box center [272, 135] width 80 height 23
click at [313, 111] on icon at bounding box center [315, 112] width 9 height 2
click at [300, 136] on div "Add Task" at bounding box center [272, 135] width 80 height 11
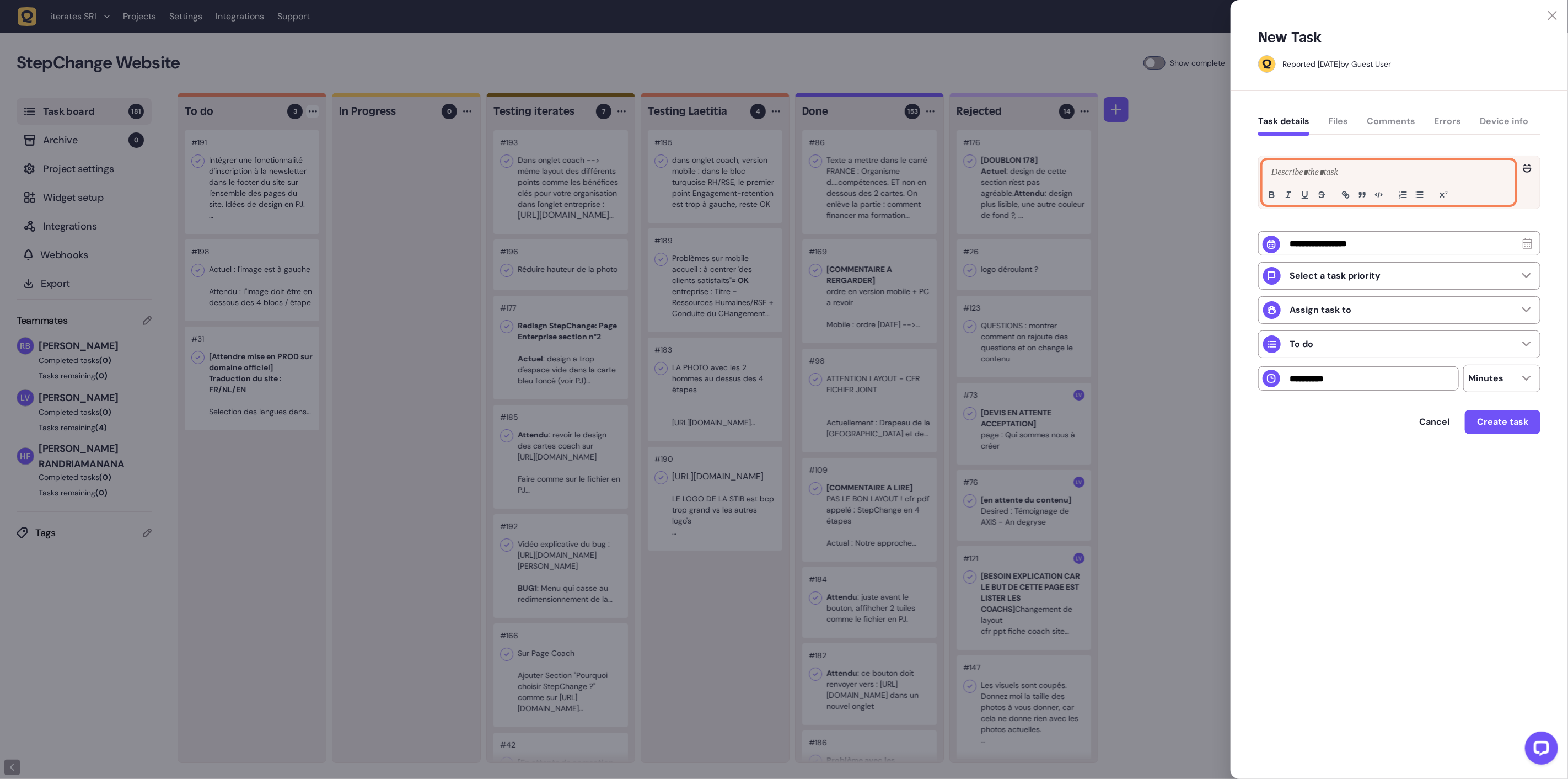
click at [1332, 172] on p at bounding box center [1388, 173] width 240 height 13
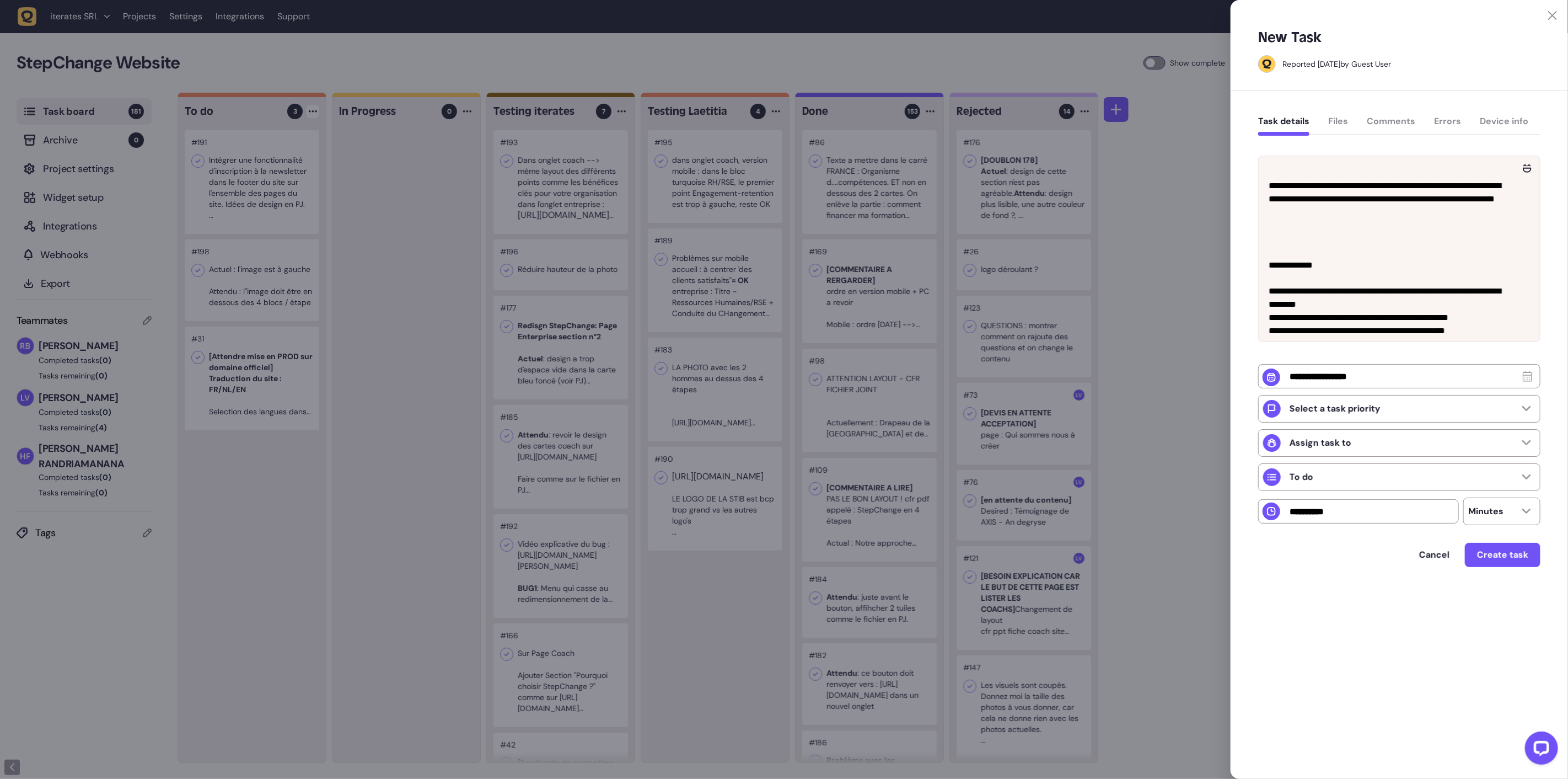
click at [1334, 122] on div "Task details Files Comments Errors Device info" at bounding box center [1399, 124] width 282 height 32
click at [1497, 565] on button "Create task" at bounding box center [1503, 555] width 75 height 24
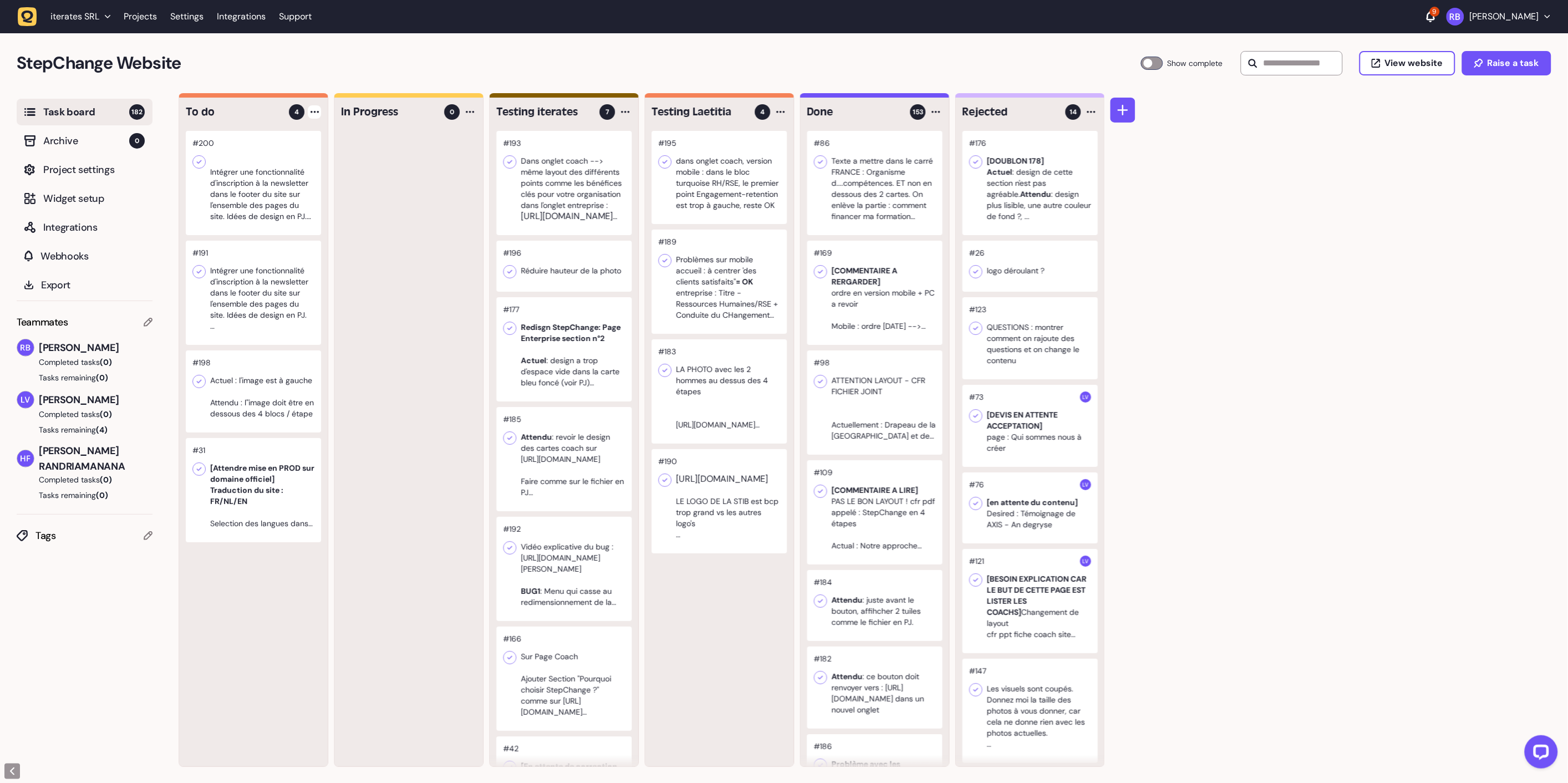
click at [285, 181] on div at bounding box center [253, 183] width 135 height 104
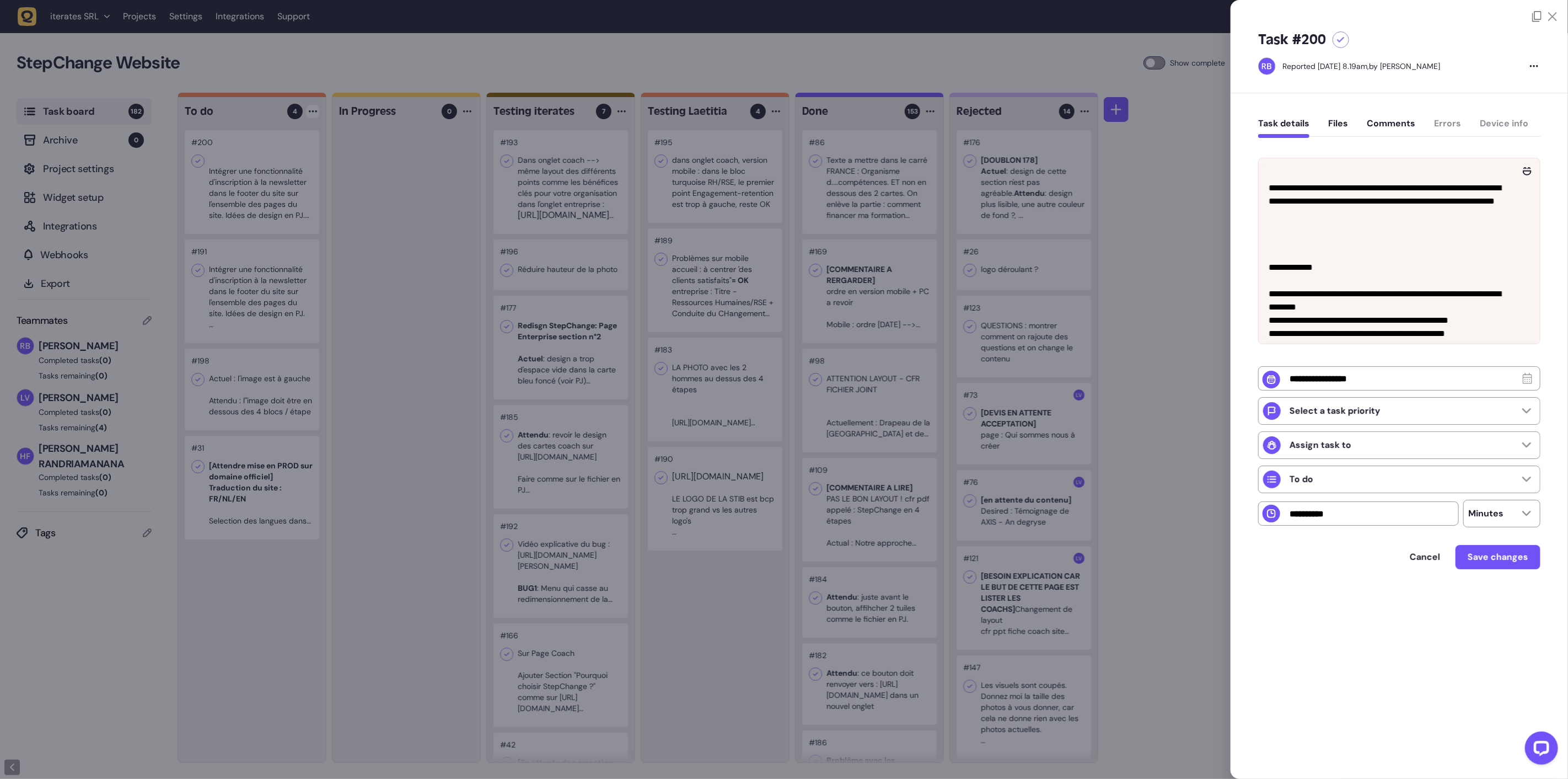
click at [1335, 122] on button "Files" at bounding box center [1338, 128] width 20 height 20
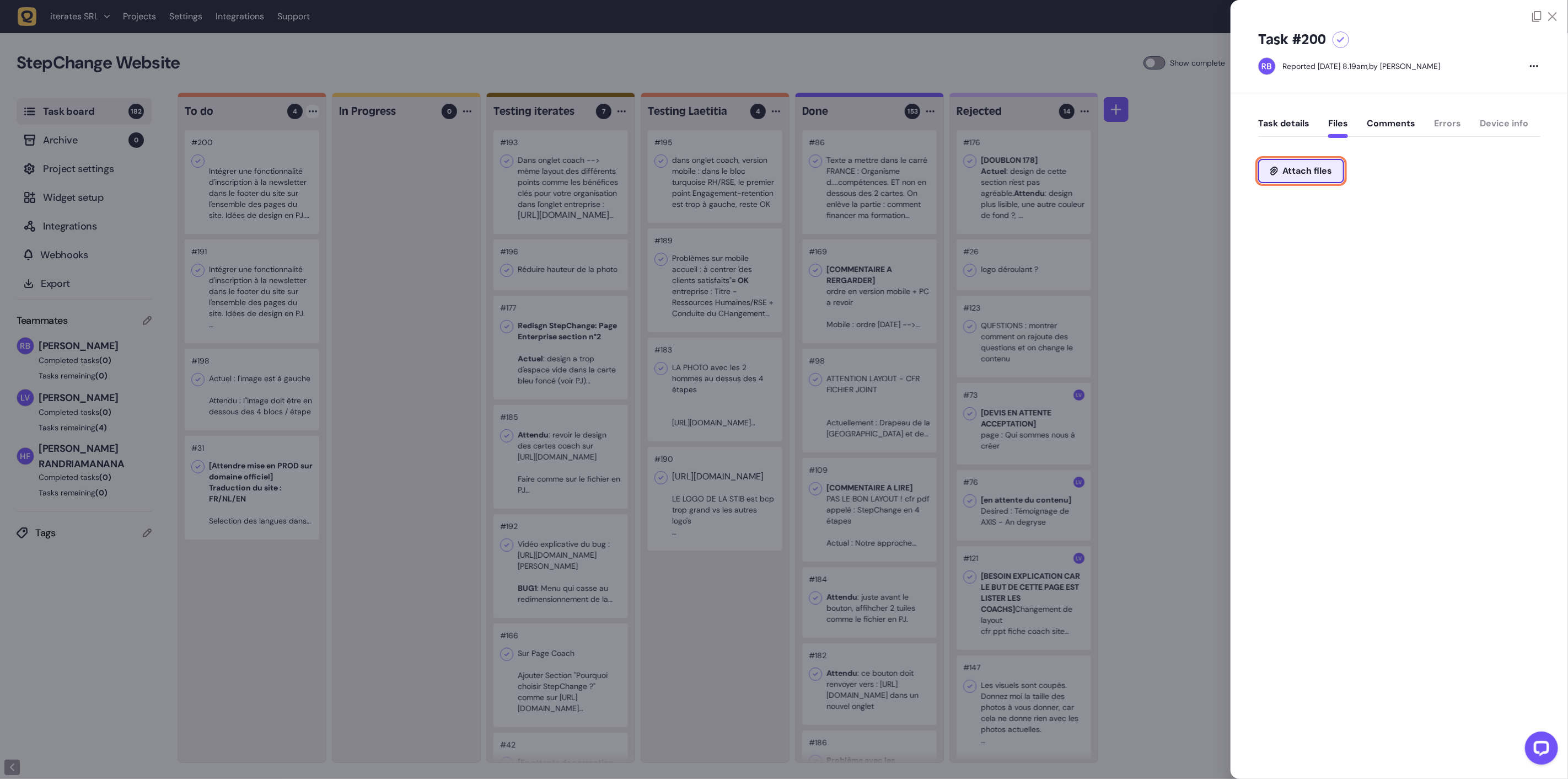
click at [1317, 164] on button "Attach files" at bounding box center [1301, 171] width 86 height 24
type input "**********"
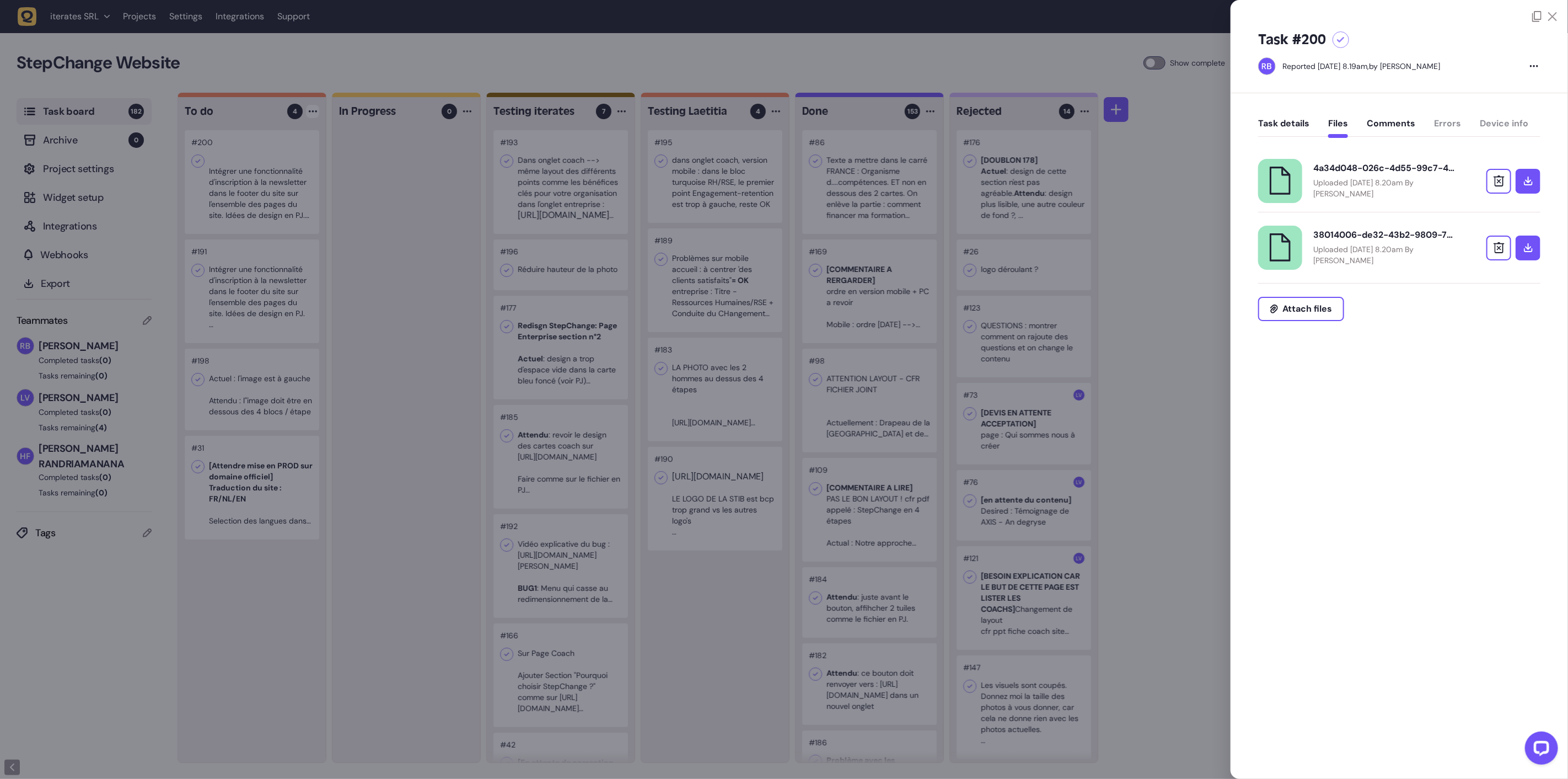
click at [1287, 119] on button "Task details" at bounding box center [1284, 128] width 51 height 20
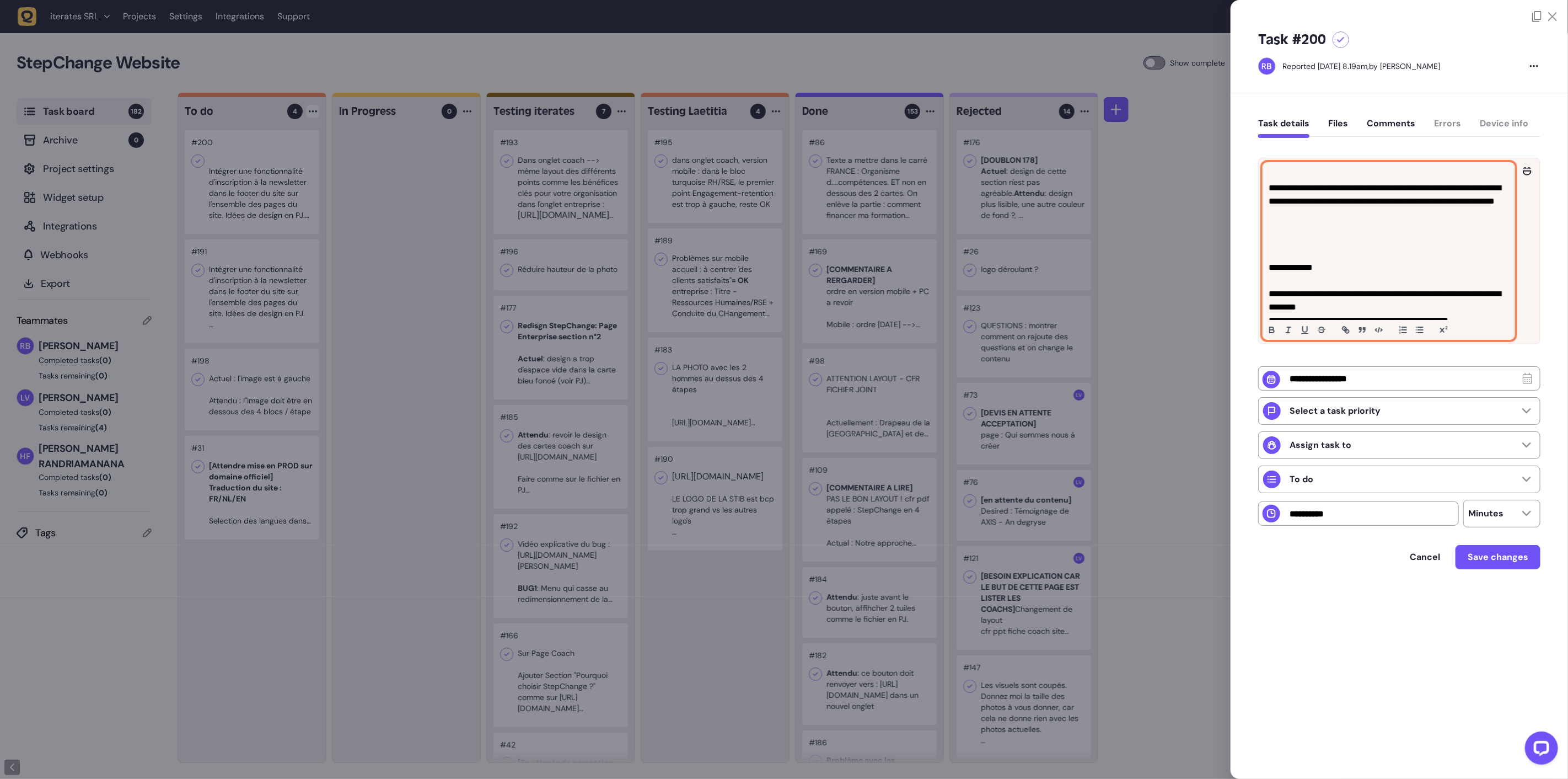
click at [1325, 172] on p at bounding box center [1388, 175] width 240 height 13
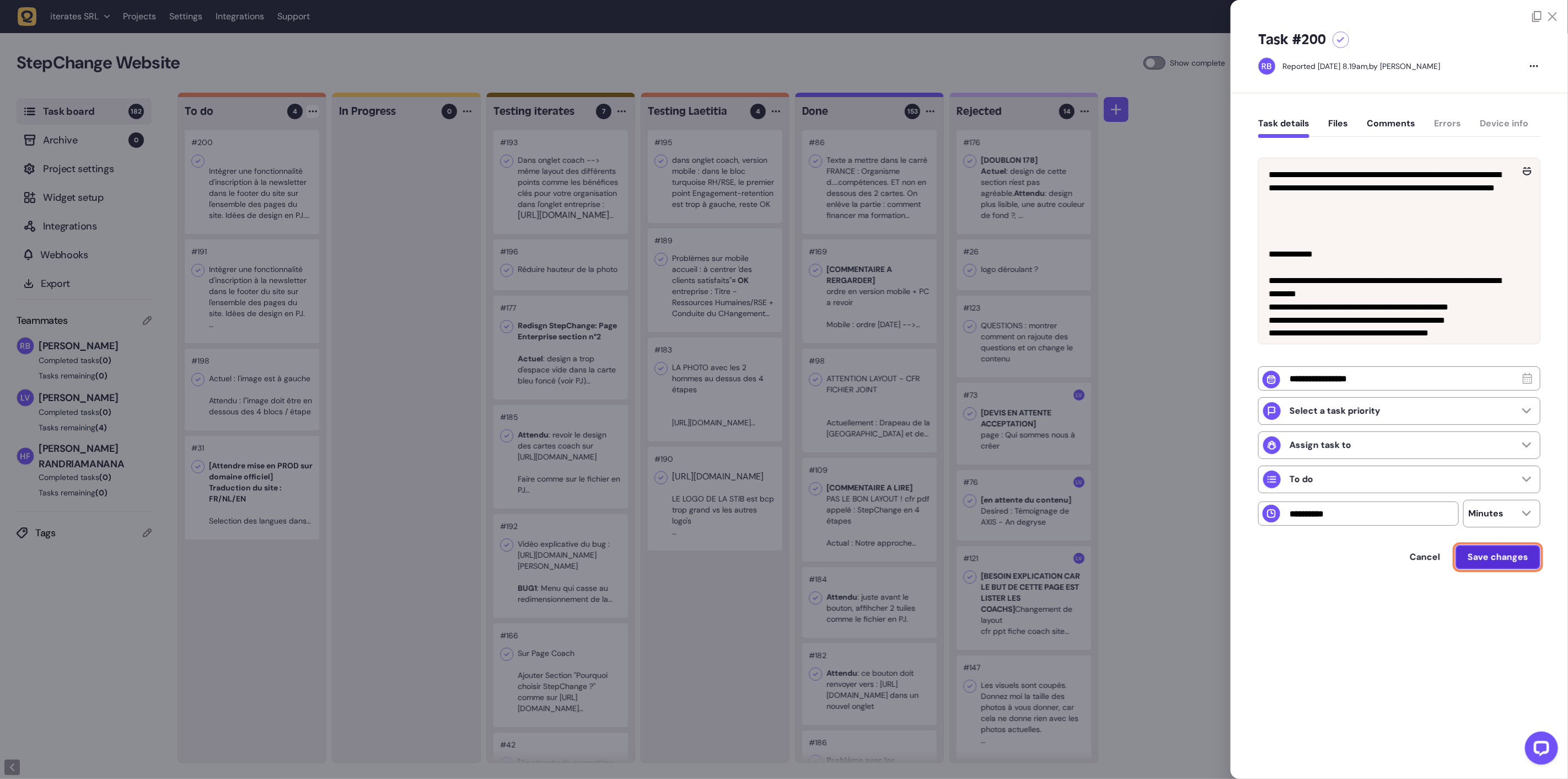
click at [1493, 562] on span "Save changes" at bounding box center [1498, 557] width 61 height 9
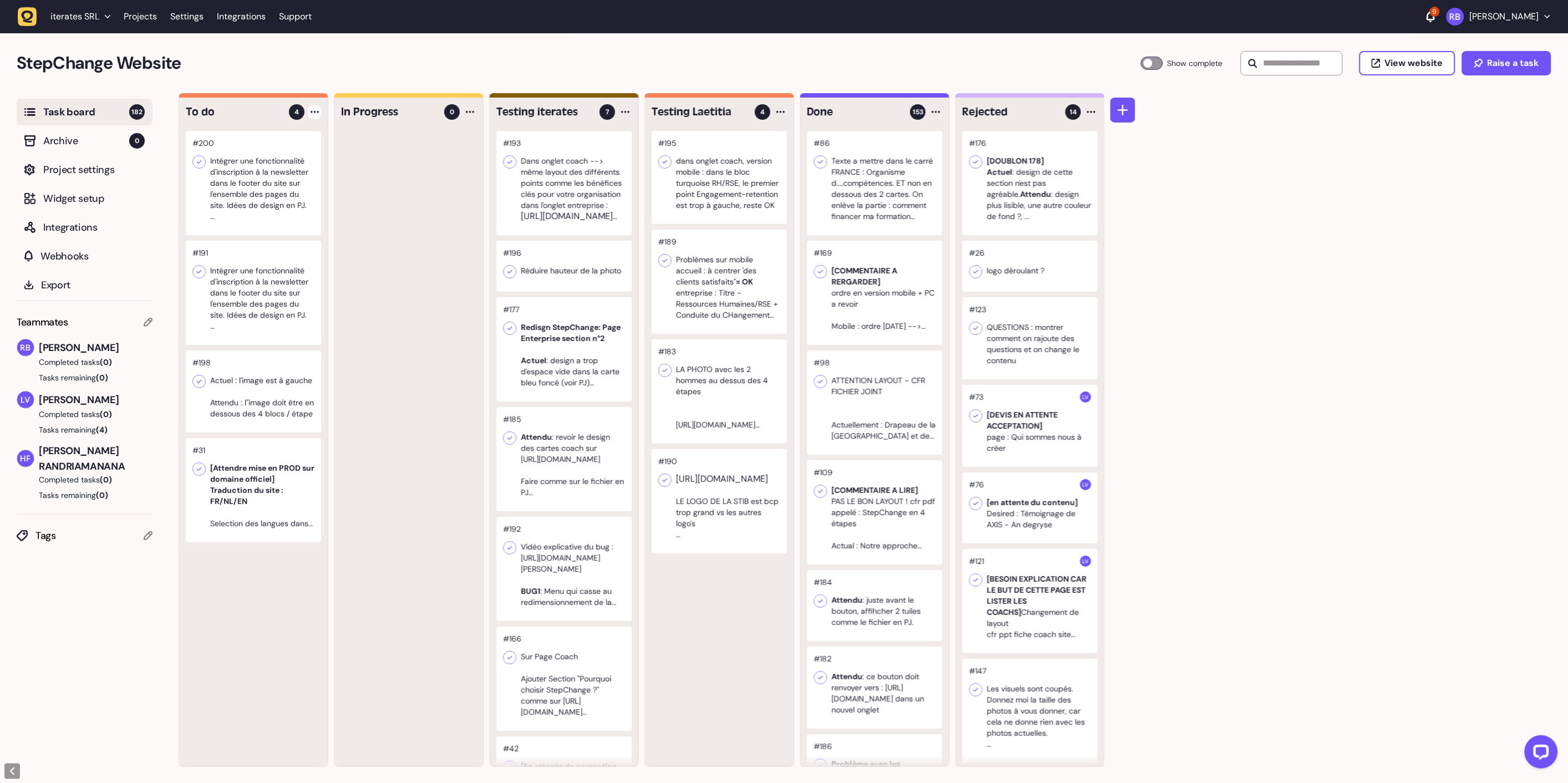
click at [302, 257] on div at bounding box center [253, 293] width 135 height 104
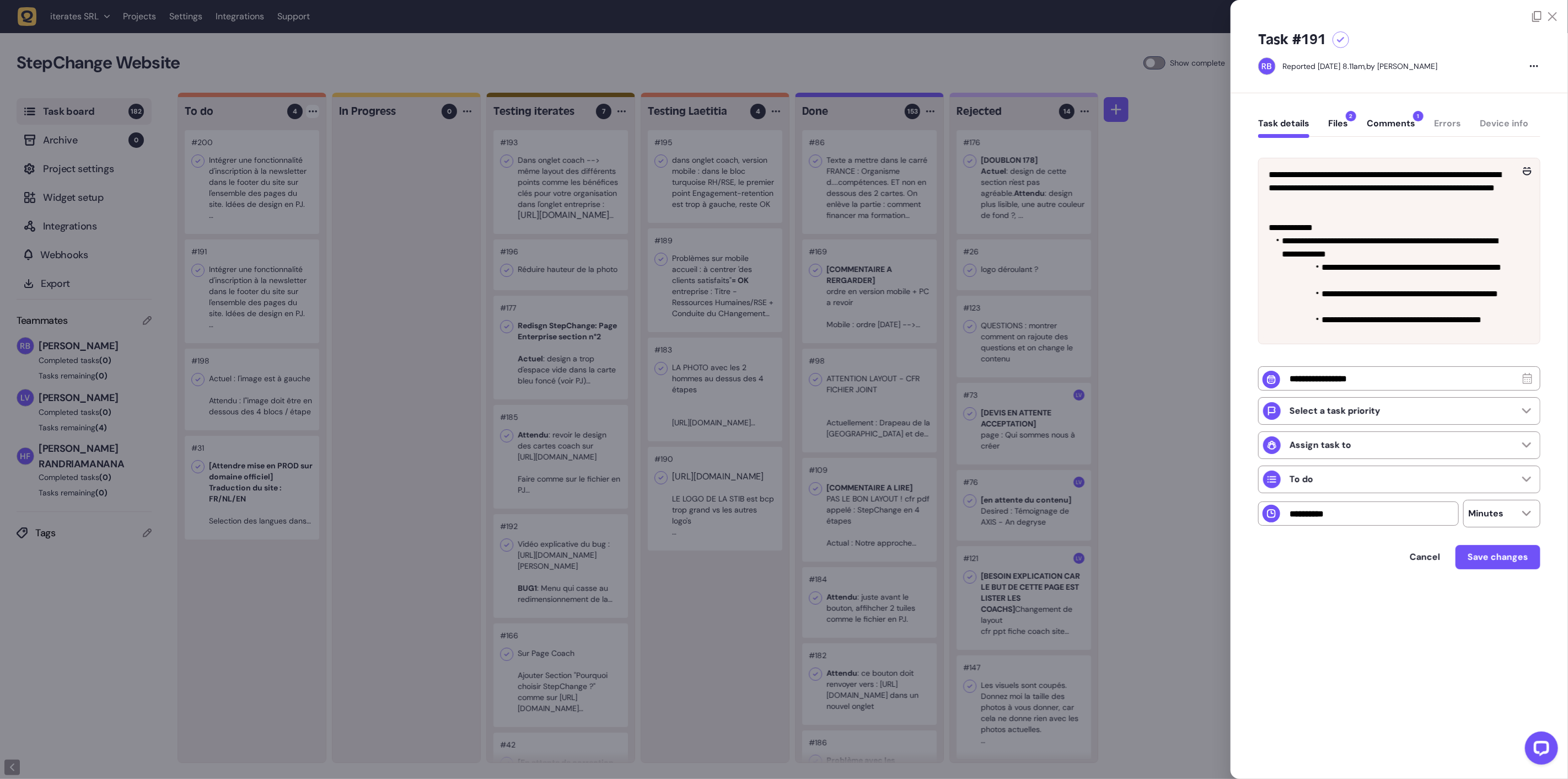
click at [1536, 58] on div "Reported [DATE] 8.11am, by [PERSON_NAME]" at bounding box center [1399, 66] width 282 height 18
click at [1531, 71] on div at bounding box center [1534, 66] width 13 height 13
click at [1511, 88] on div "Delete task" at bounding box center [1511, 89] width 41 height 11
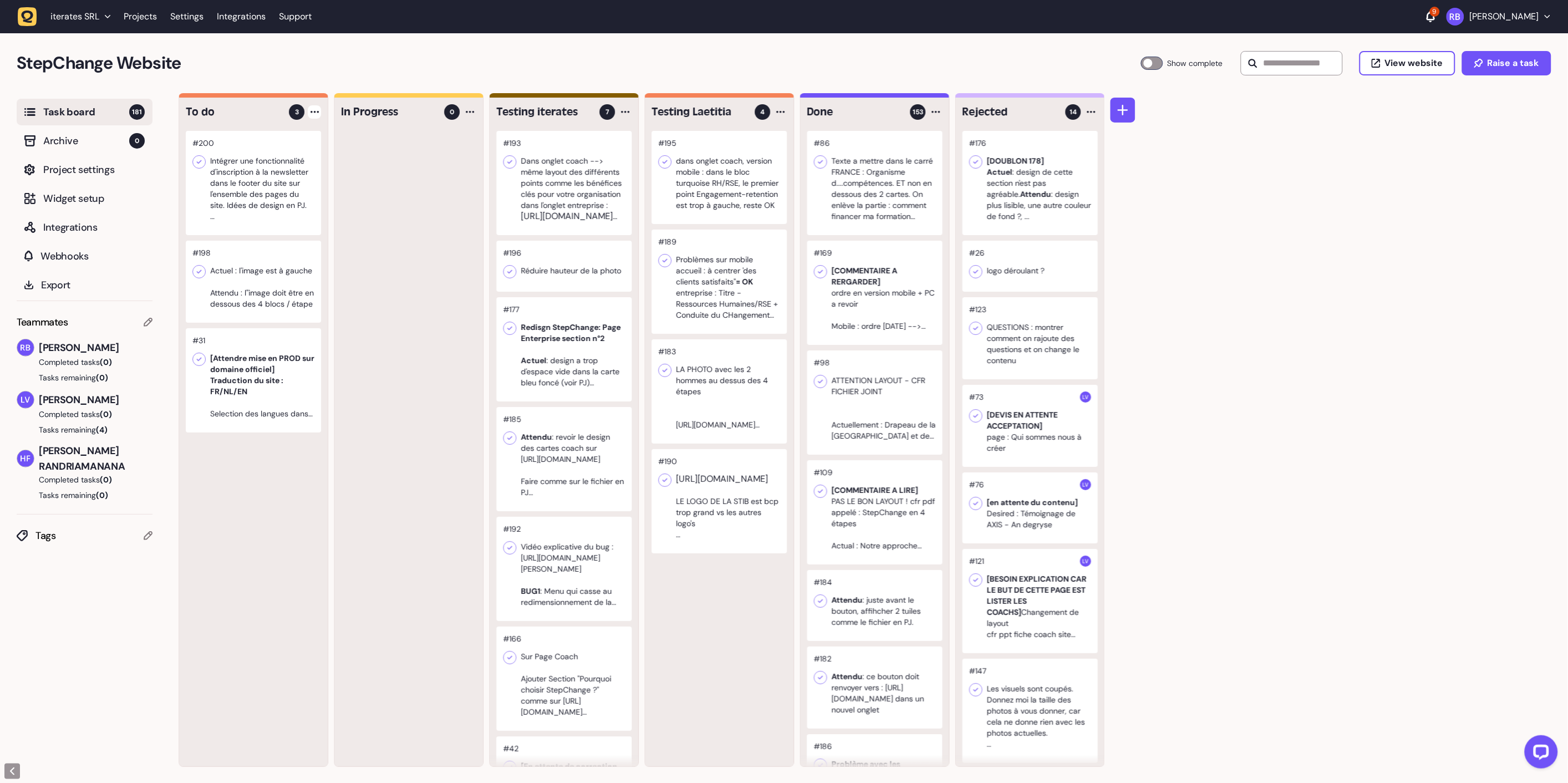
click at [239, 187] on div at bounding box center [253, 183] width 135 height 104
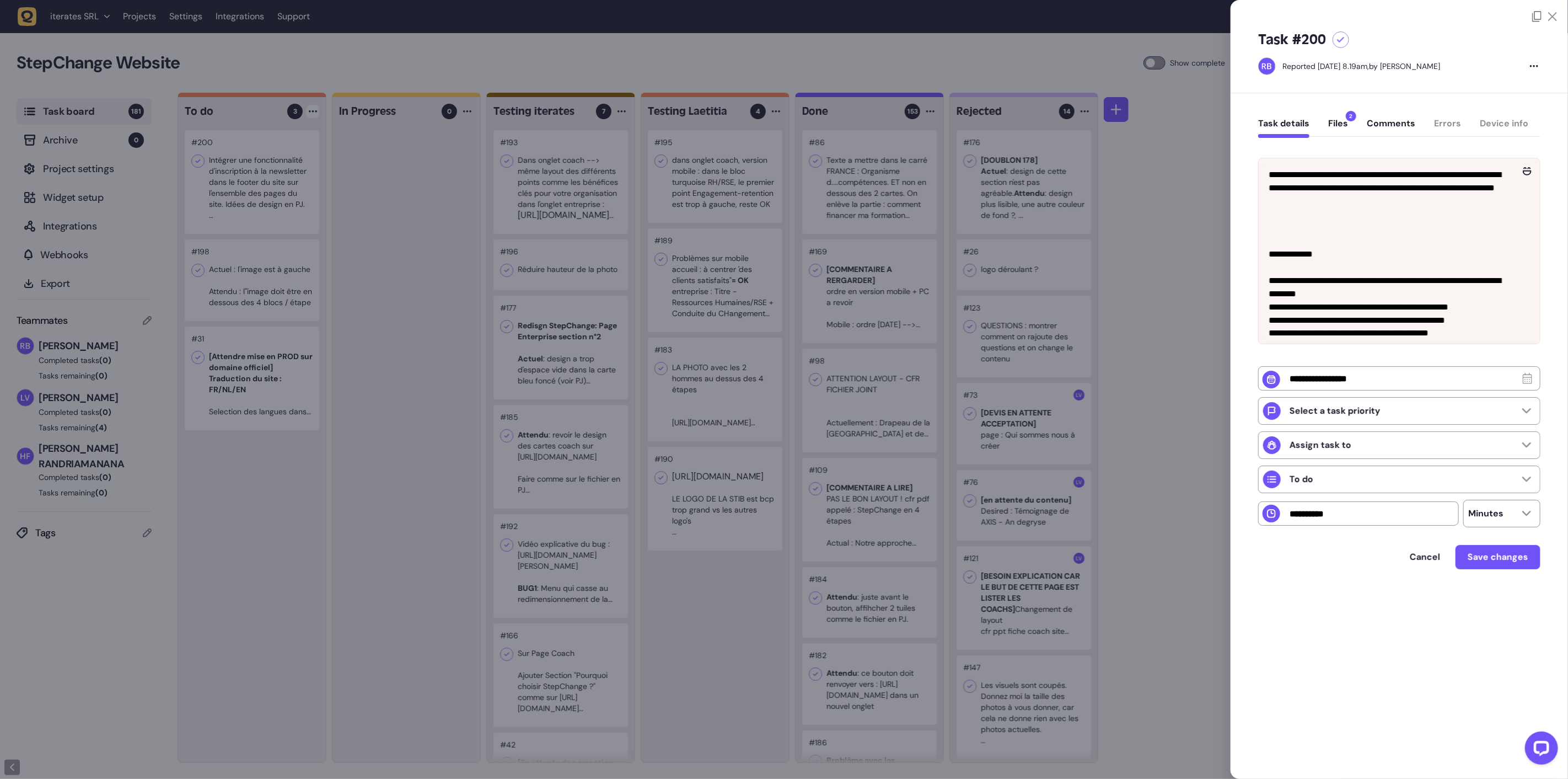
click at [1537, 13] on icon at bounding box center [1536, 16] width 9 height 11
click at [377, 322] on div at bounding box center [784, 389] width 1568 height 779
